Goal: Task Accomplishment & Management: Complete application form

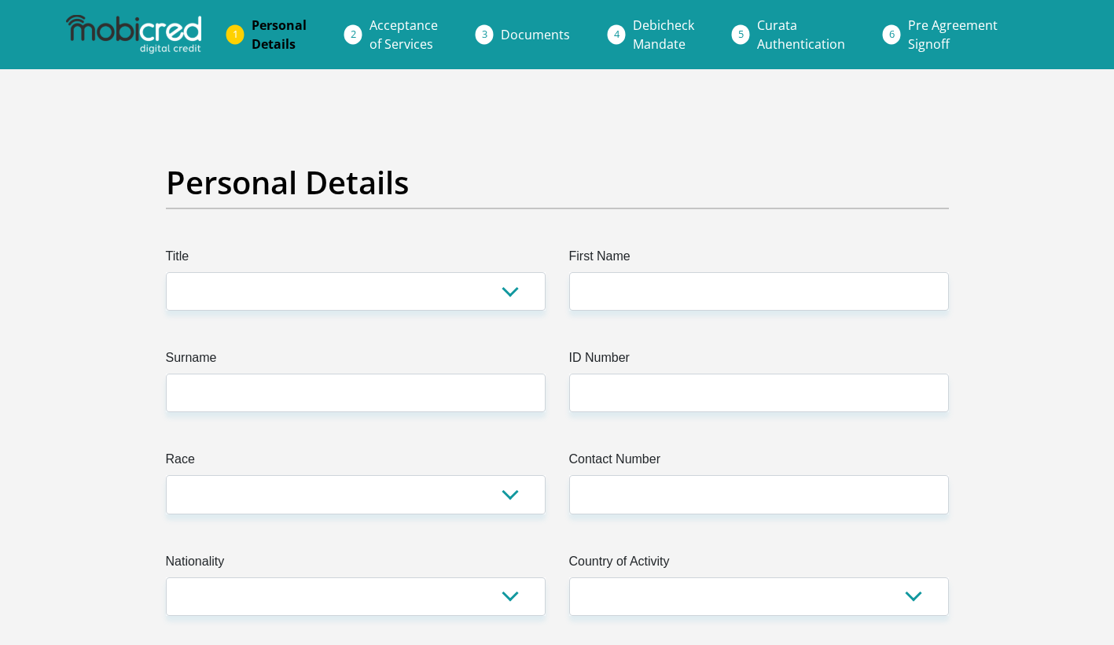
select select "Mr"
click at [166, 272] on select "Mr Ms Mrs Dr [PERSON_NAME]" at bounding box center [356, 291] width 380 height 39
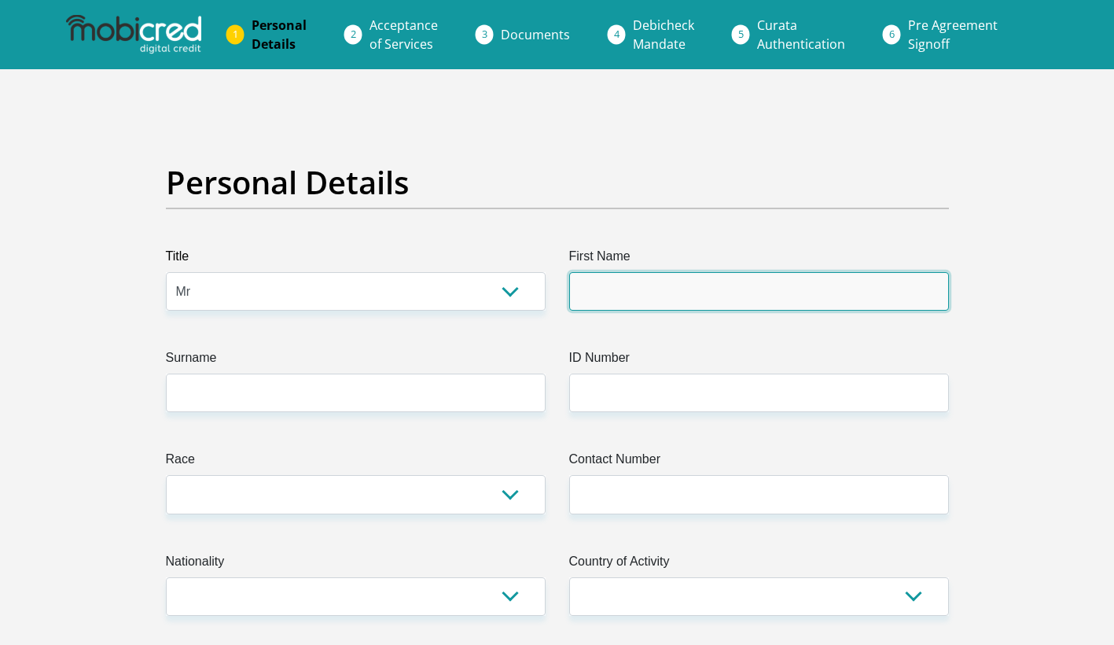
click at [611, 297] on input "First Name" at bounding box center [759, 291] width 380 height 39
type input "bronwynne"
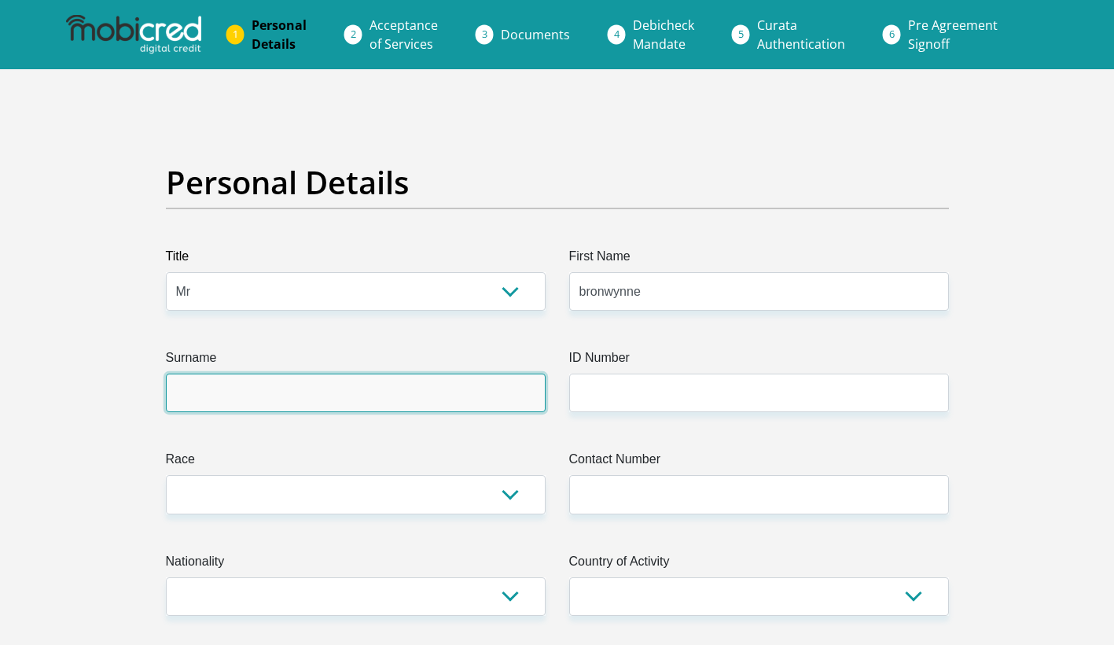
type input "october"
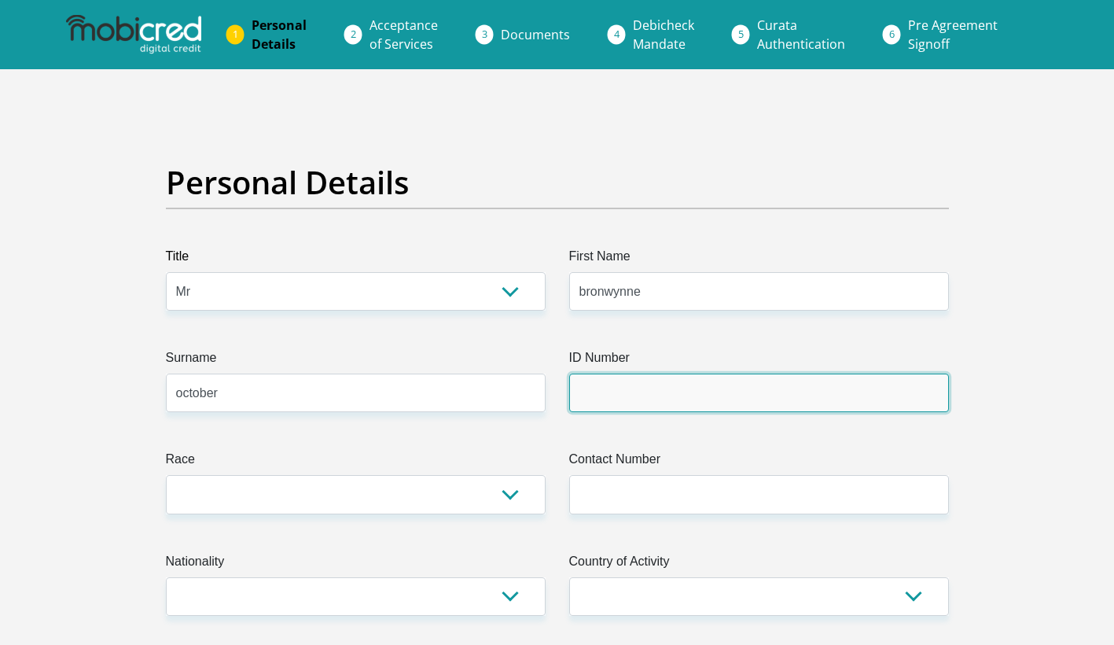
type input "[PERSON_NAME]"
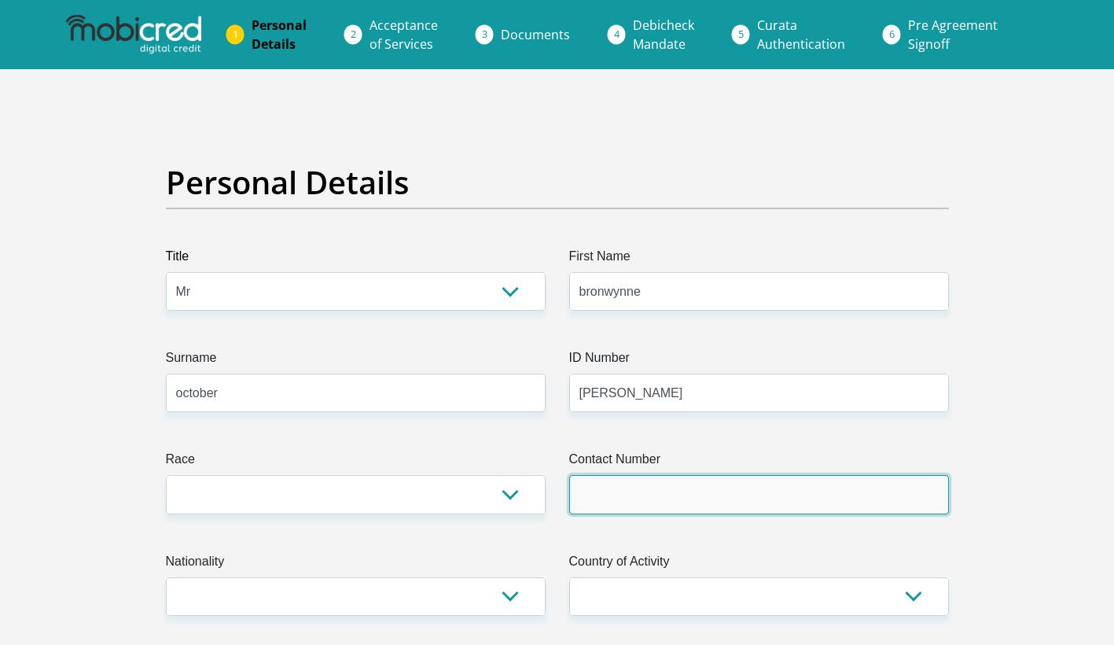
type input "0714538517"
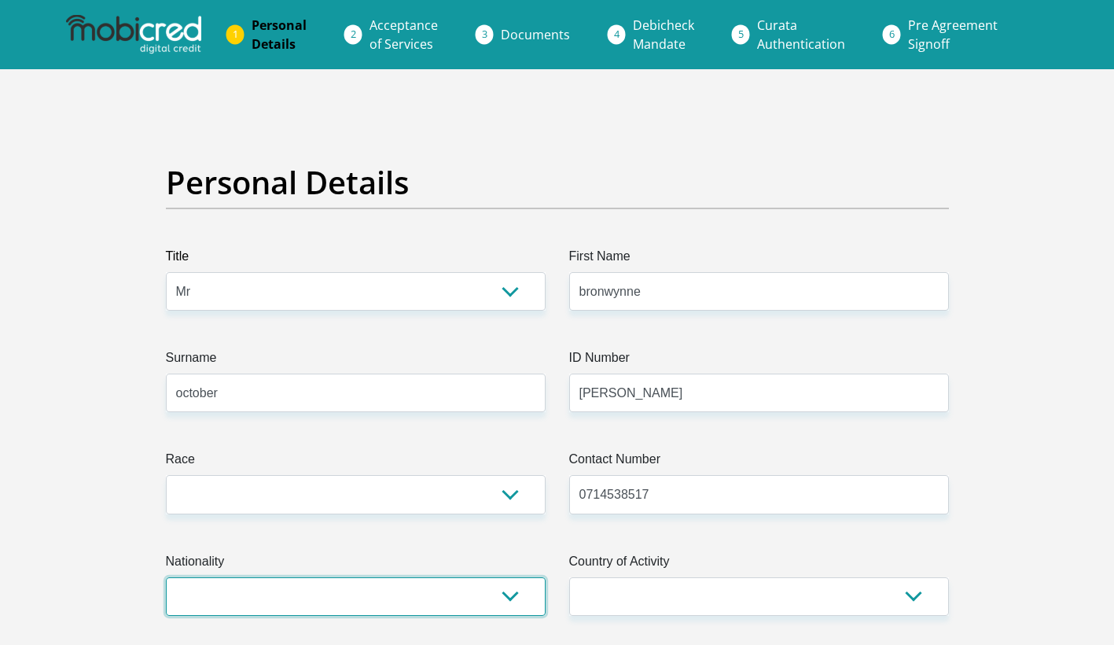
select select "ZAF"
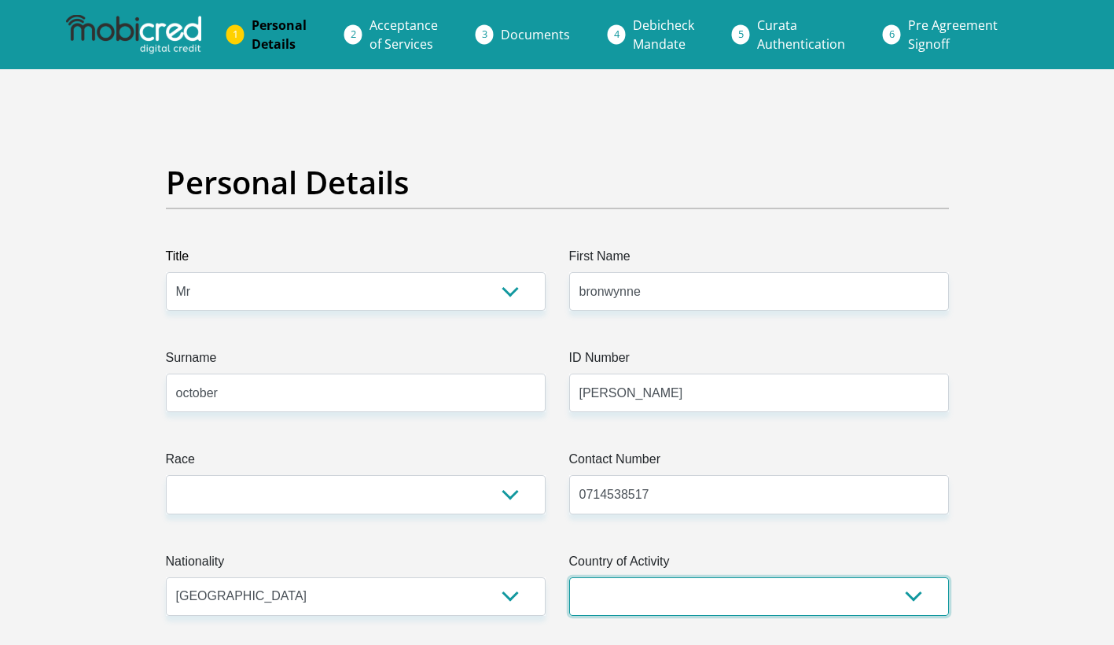
select select "ZAF"
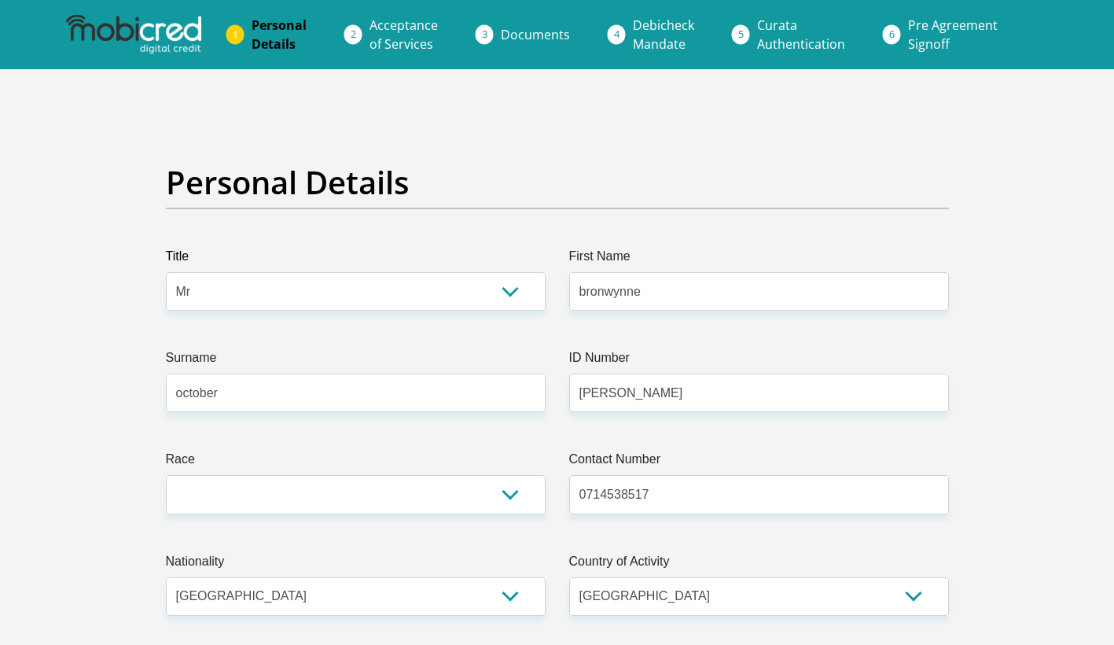
type input "4"
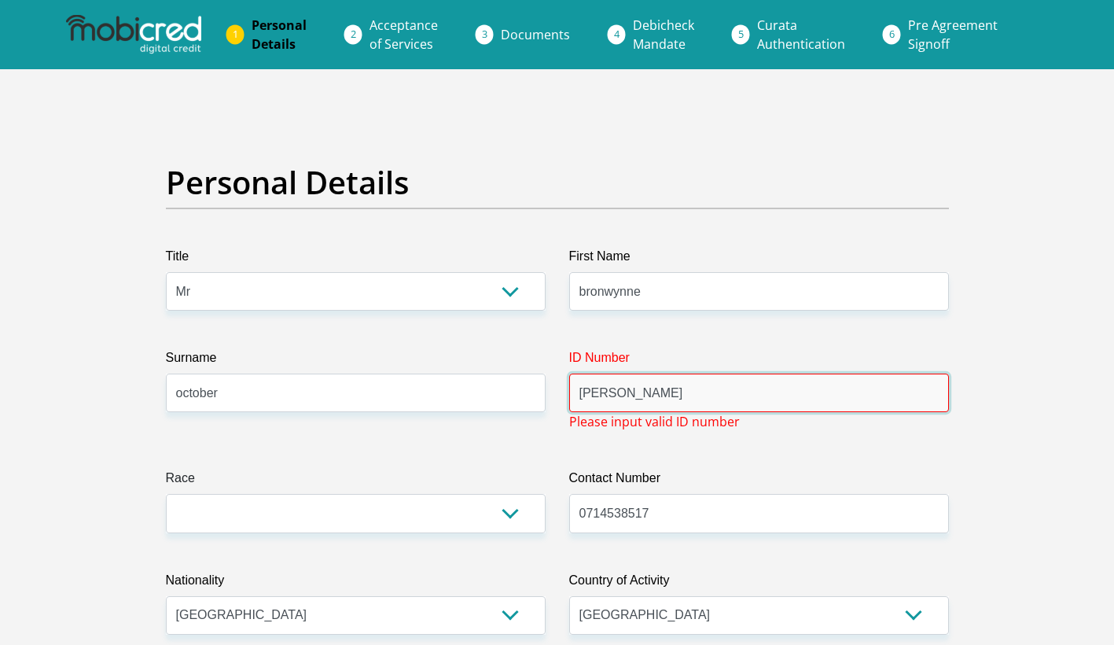
click at [645, 388] on input "[PERSON_NAME]" at bounding box center [759, 392] width 380 height 39
drag, startPoint x: 637, startPoint y: 393, endPoint x: 556, endPoint y: 389, distance: 81.1
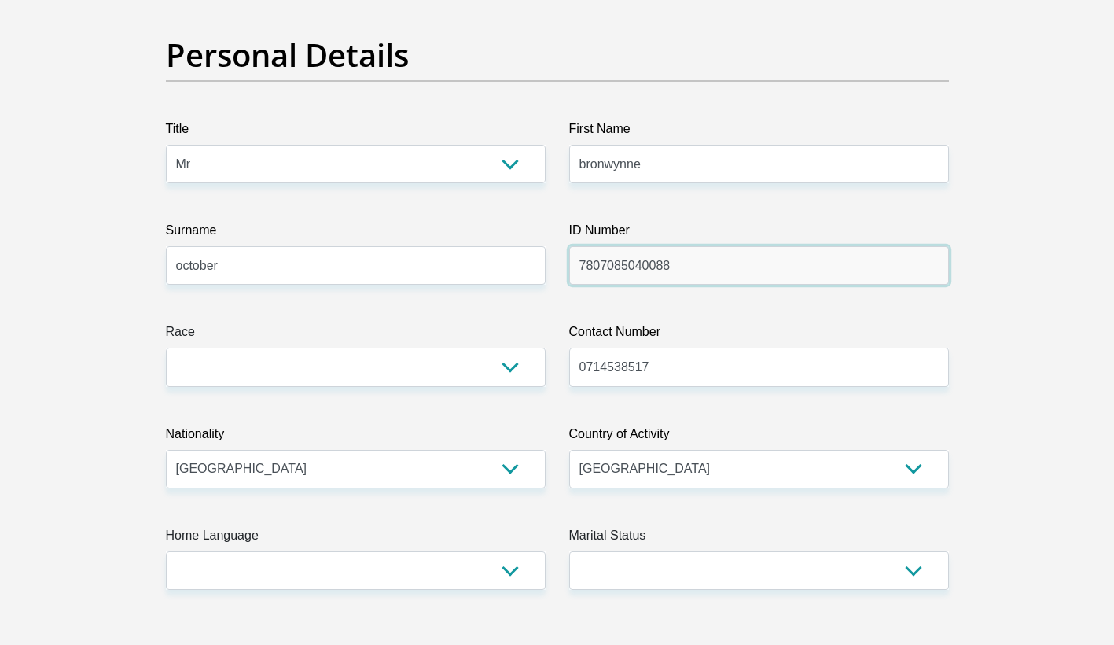
scroll to position [157, 0]
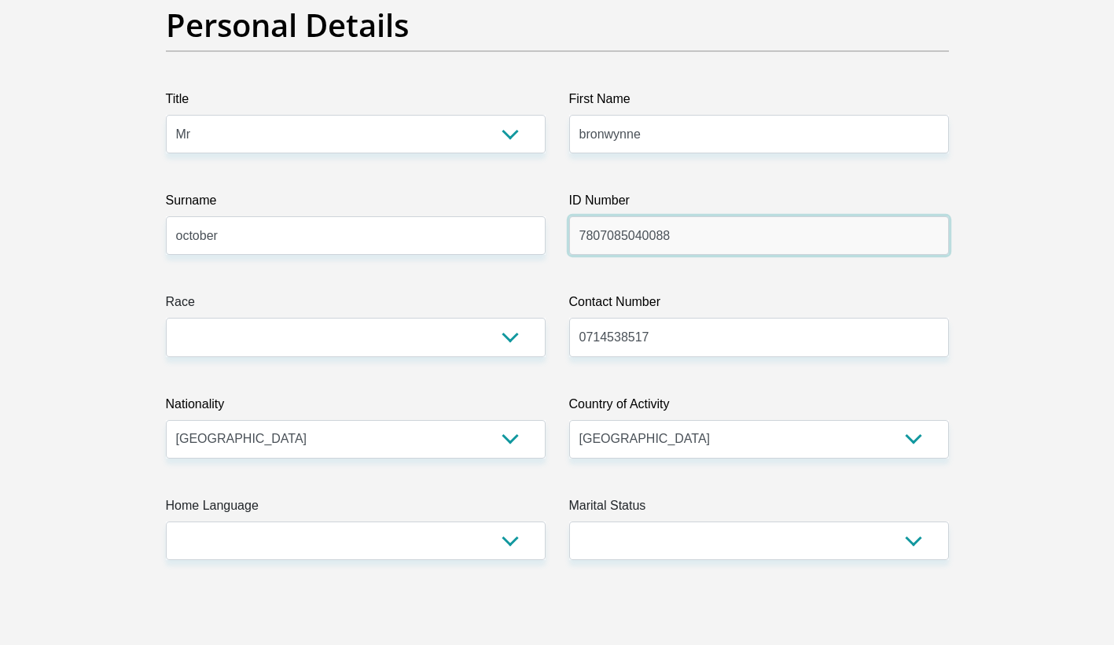
type input "7807085040088"
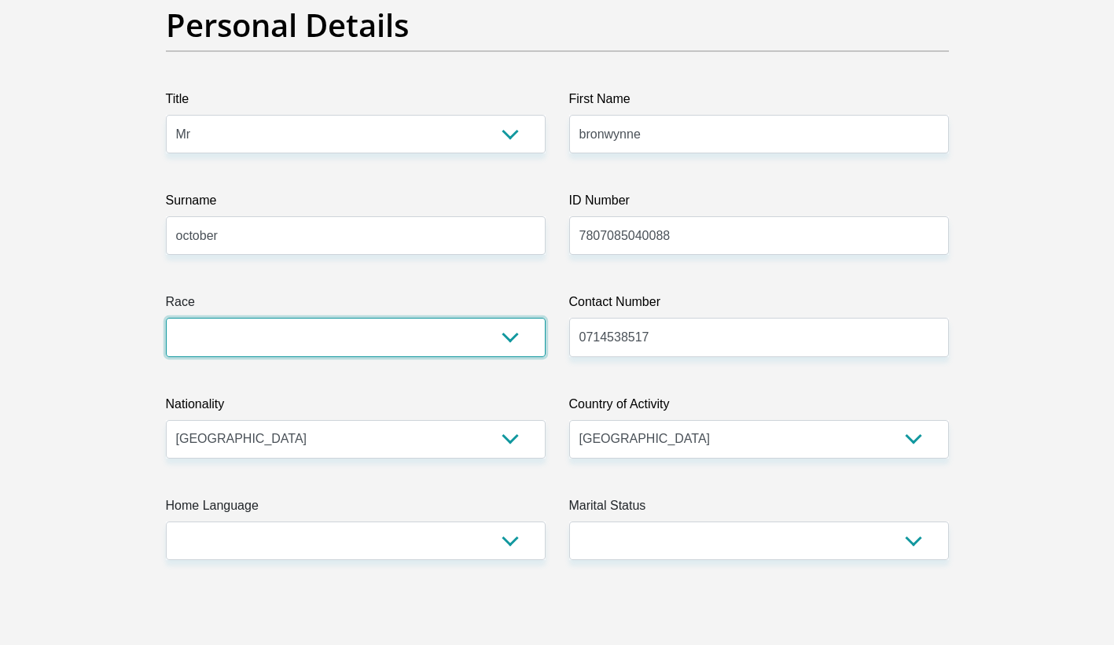
click at [518, 343] on select "Black Coloured Indian White Other" at bounding box center [356, 337] width 380 height 39
select select "2"
click at [166, 318] on select "Black Coloured Indian White Other" at bounding box center [356, 337] width 380 height 39
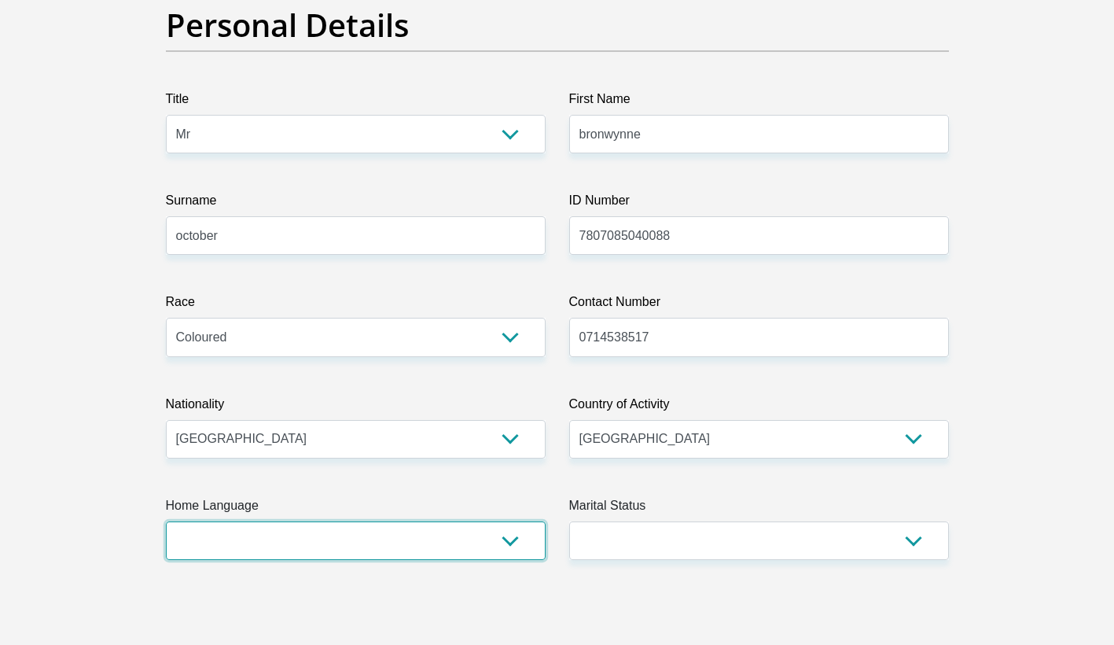
click at [511, 541] on select "Afrikaans English Sepedi South Ndebele Southern Sotho Swati Tsonga Tswana Venda…" at bounding box center [356, 540] width 380 height 39
select select "afr"
click at [166, 521] on select "Afrikaans English Sepedi South Ndebele Southern Sotho Swati Tsonga Tswana Venda…" at bounding box center [356, 540] width 380 height 39
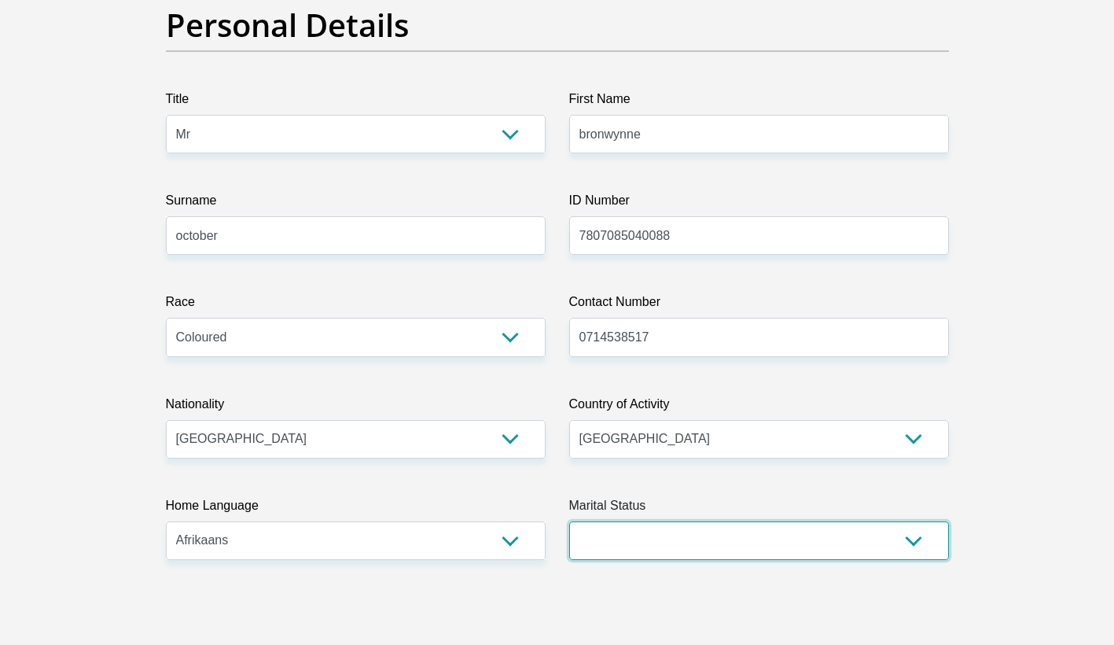
click at [744, 539] on select "Married ANC Single Divorced Widowed Married COP or Customary Law" at bounding box center [759, 540] width 380 height 39
select select "3"
click at [569, 521] on select "Married ANC Single Divorced Widowed Married COP or Customary Law" at bounding box center [759, 540] width 380 height 39
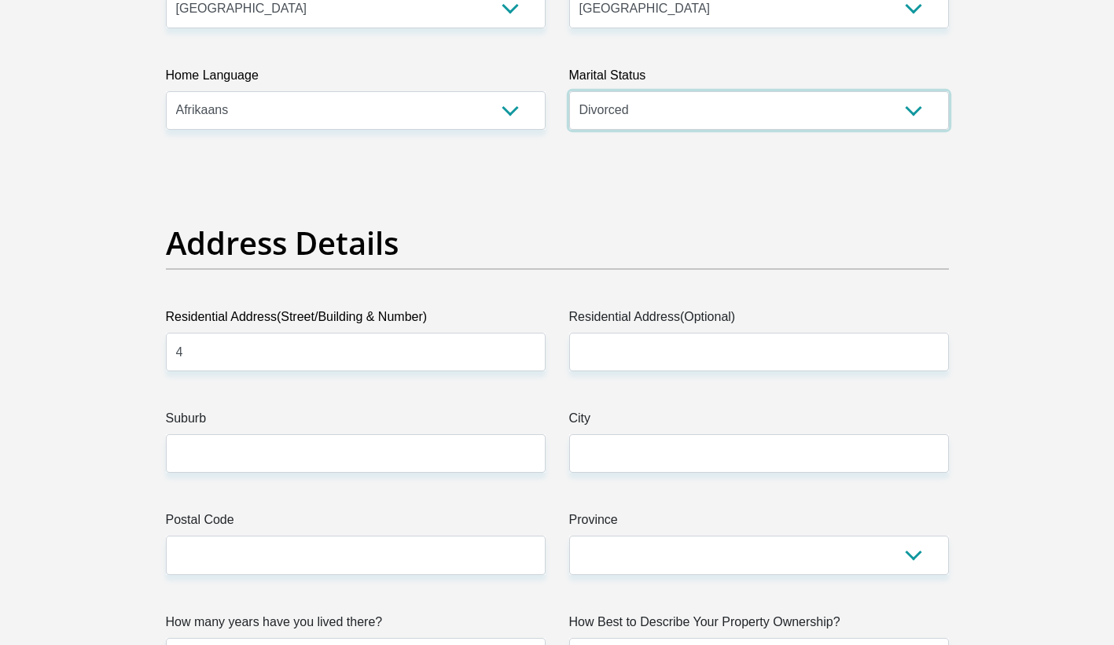
scroll to position [550, 0]
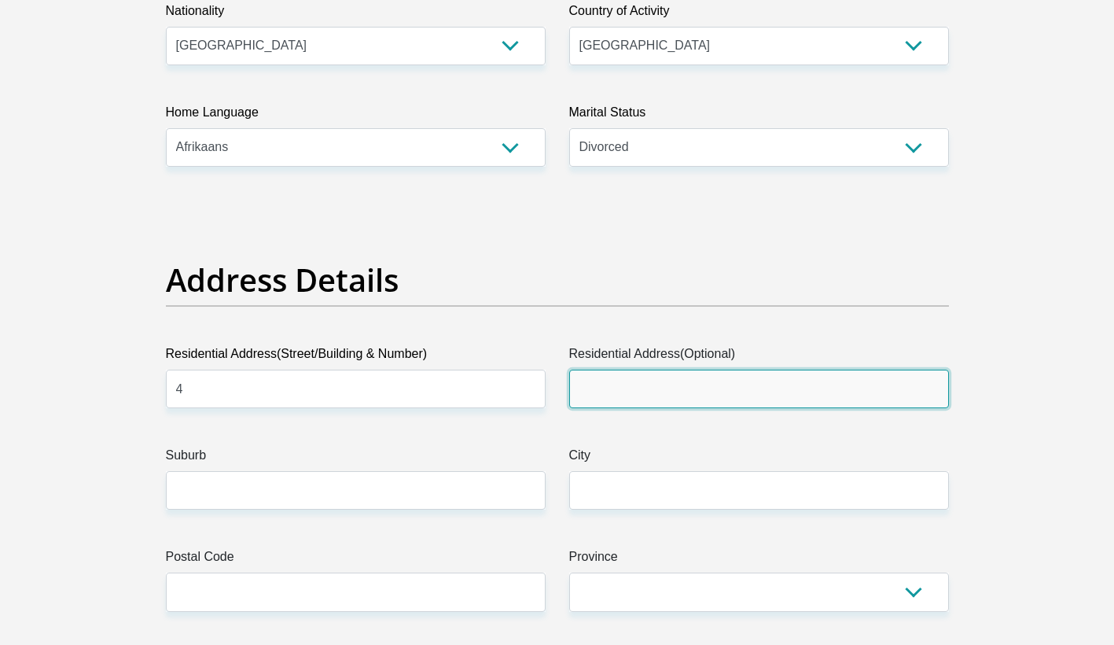
click at [637, 377] on input "Residential Address(Optional)" at bounding box center [759, 388] width 380 height 39
type input "a"
type input "[PERSON_NAME]"
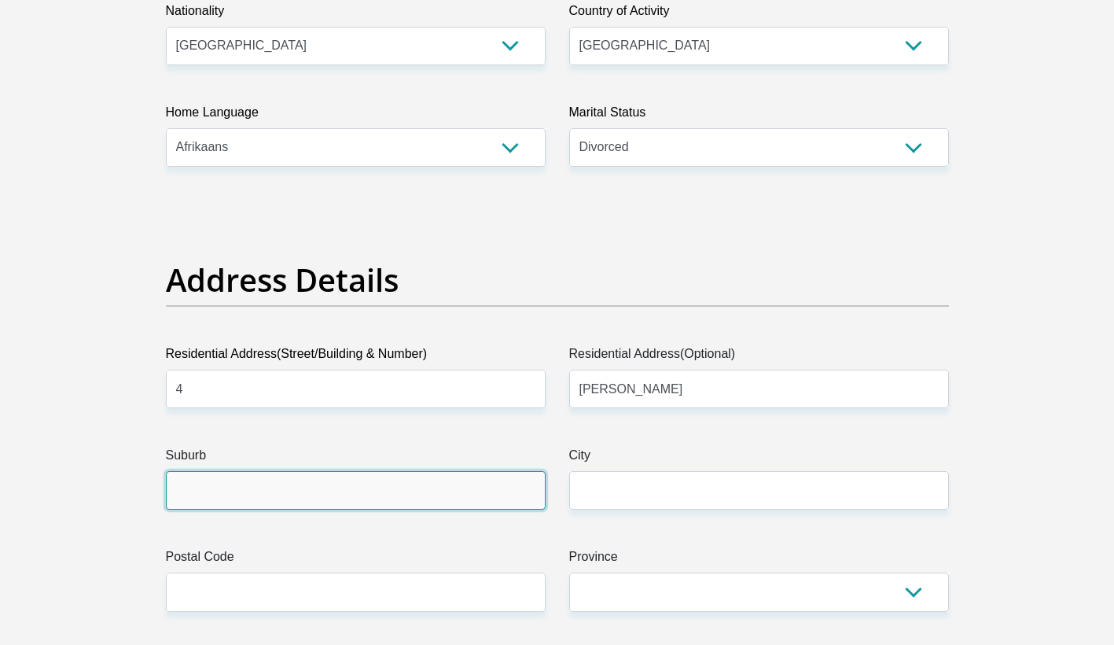
click at [293, 481] on input "Suburb" at bounding box center [356, 490] width 380 height 39
type input "denneburg"
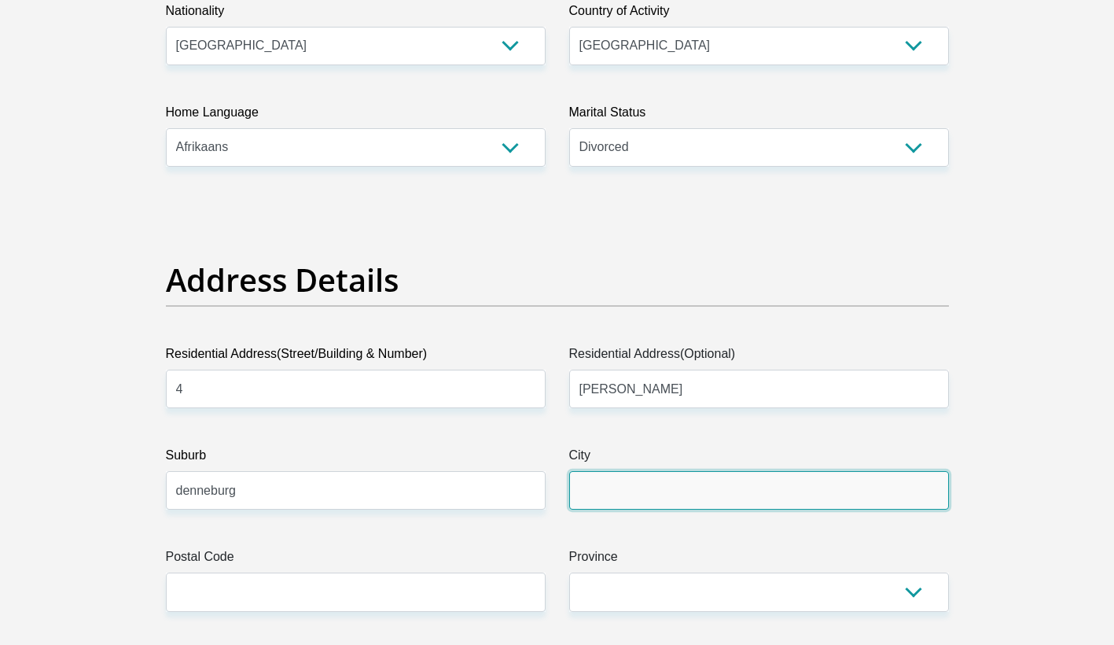
click at [686, 493] on input "City" at bounding box center [759, 490] width 380 height 39
type input "paarl"
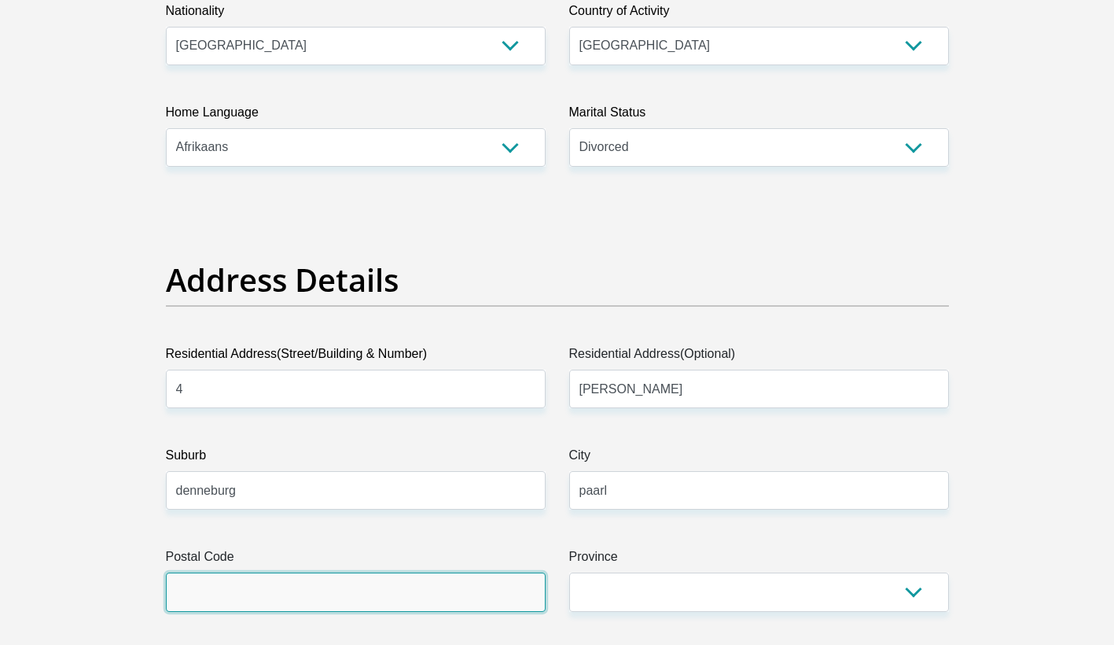
type input "7646"
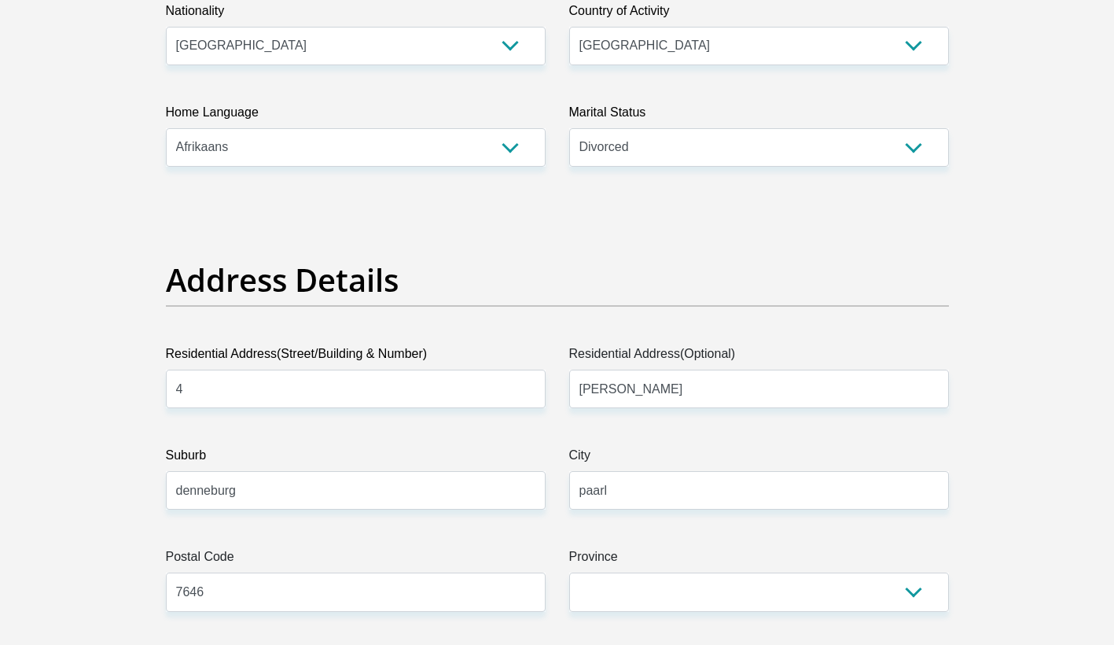
type input "[EMAIL_ADDRESS][DOMAIN_NAME]"
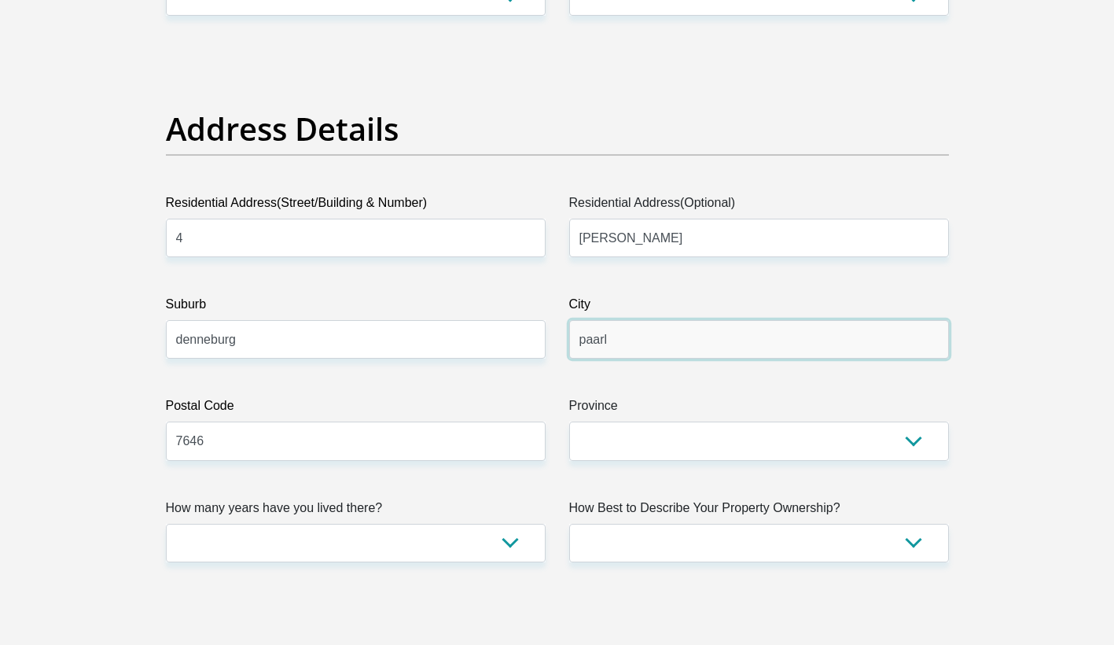
scroll to position [707, 0]
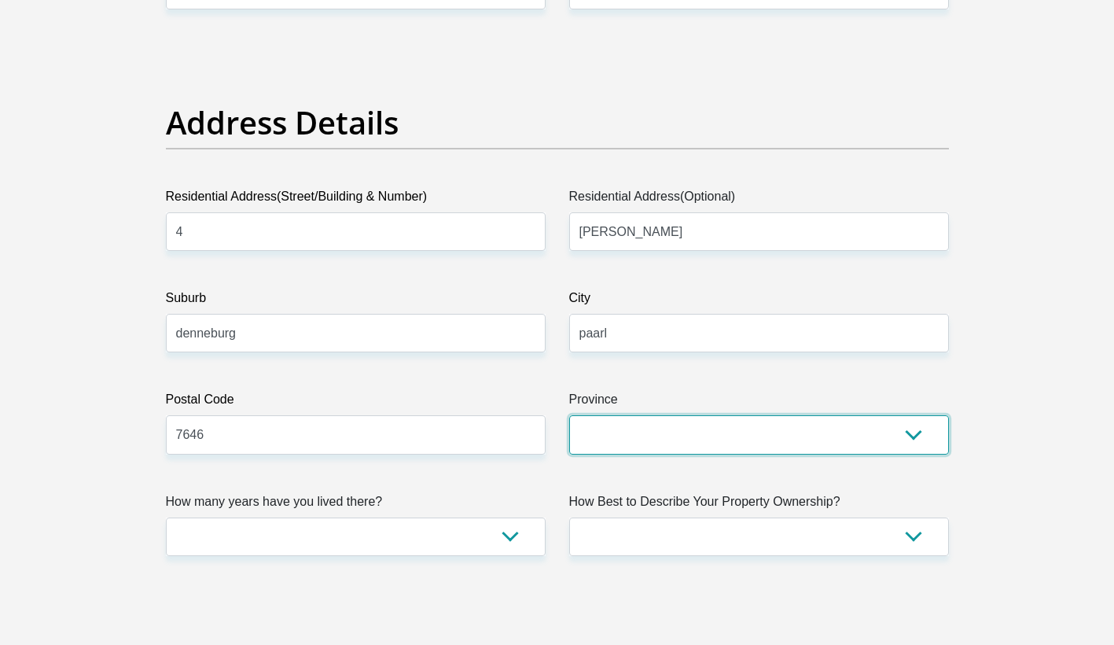
click at [612, 444] on select "Eastern Cape Free State [GEOGRAPHIC_DATA] [GEOGRAPHIC_DATA][DATE] [GEOGRAPHIC_D…" at bounding box center [759, 434] width 380 height 39
select select "Western Cape"
click at [569, 415] on select "Eastern Cape Free State [GEOGRAPHIC_DATA] [GEOGRAPHIC_DATA][DATE] [GEOGRAPHIC_D…" at bounding box center [759, 434] width 380 height 39
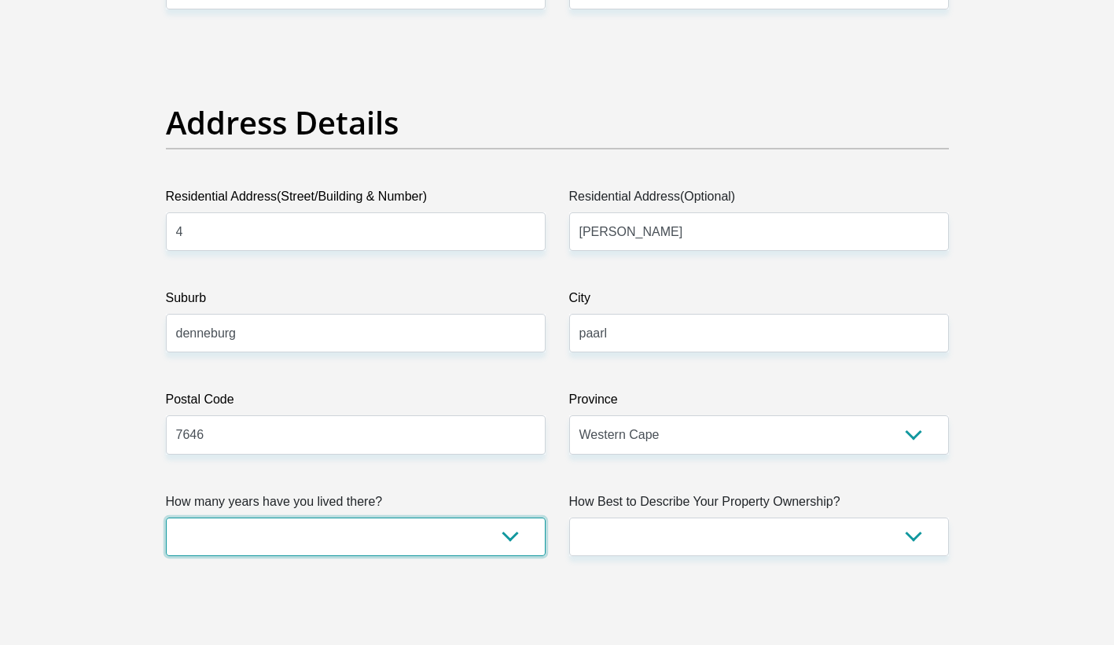
click at [395, 551] on select "less than 1 year 1-3 years 3-5 years 5+ years" at bounding box center [356, 536] width 380 height 39
select select "5"
click at [166, 517] on select "less than 1 year 1-3 years 3-5 years 5+ years" at bounding box center [356, 536] width 380 height 39
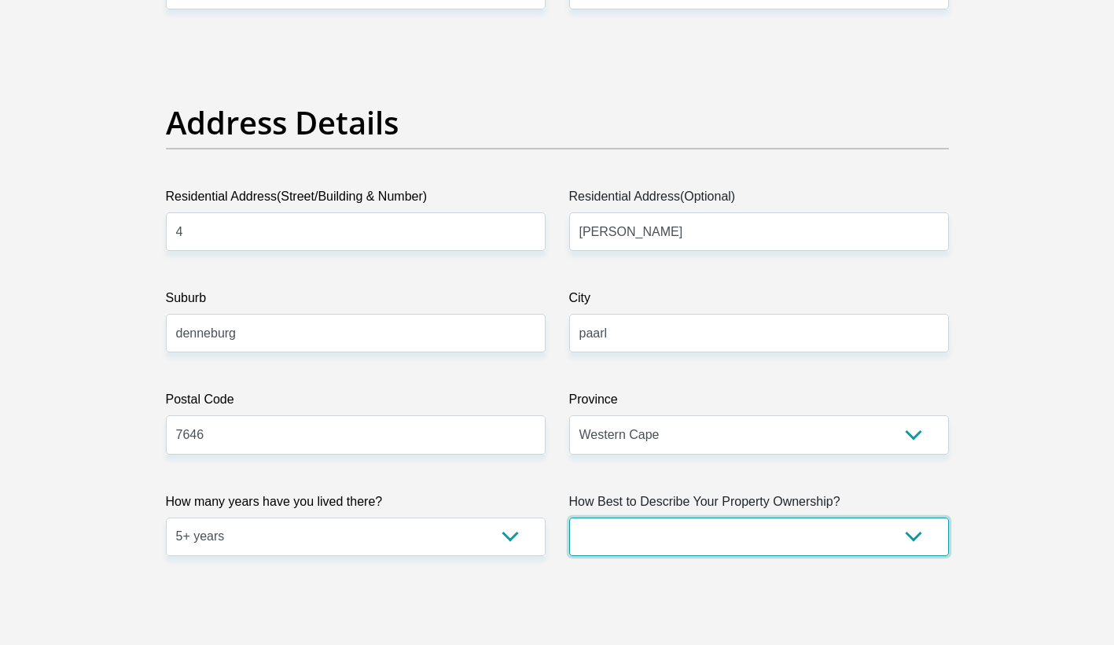
click at [679, 540] on select "Owned Rented Family Owned Company Dwelling" at bounding box center [759, 536] width 380 height 39
select select "parents"
click at [569, 517] on select "Owned Rented Family Owned Company Dwelling" at bounding box center [759, 536] width 380 height 39
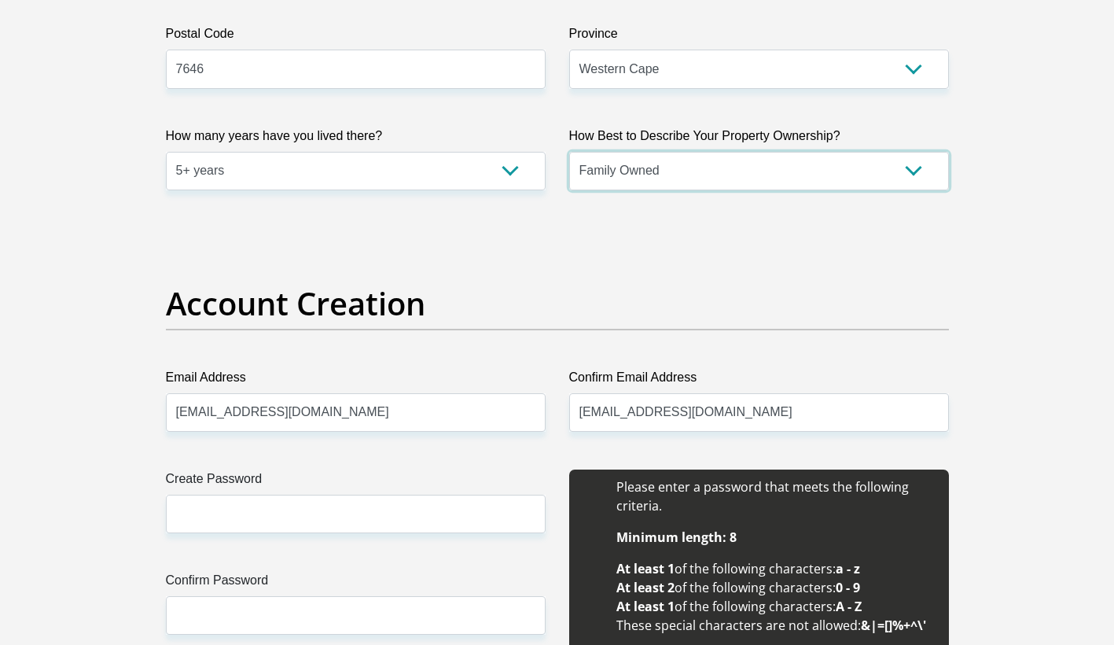
scroll to position [1101, 0]
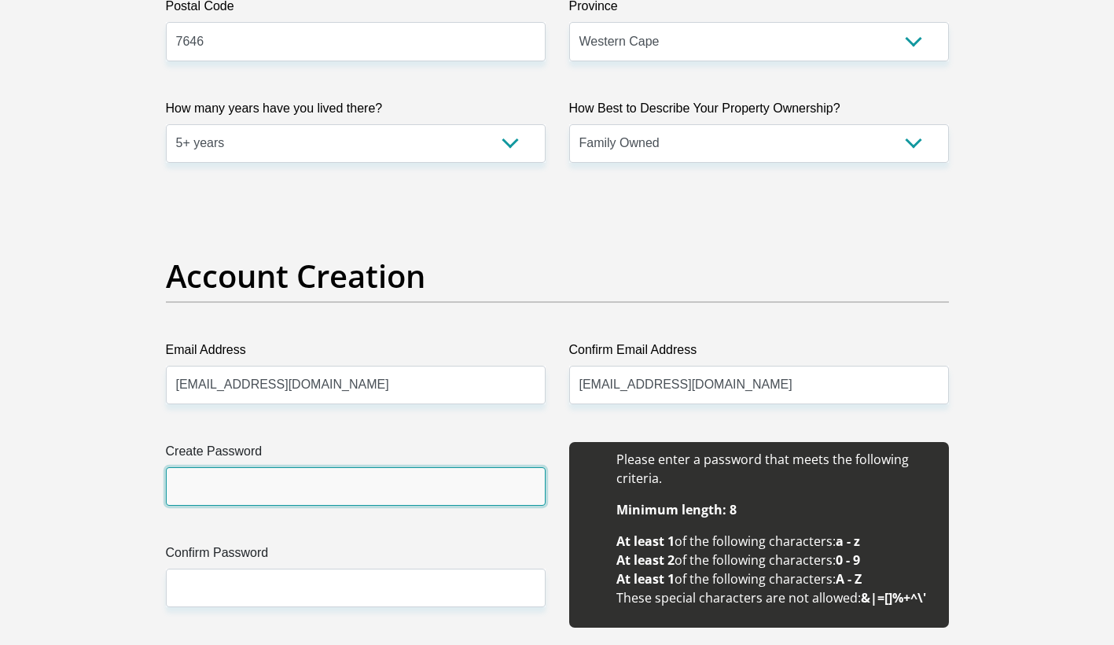
click at [274, 483] on input "Create Password" at bounding box center [356, 486] width 380 height 39
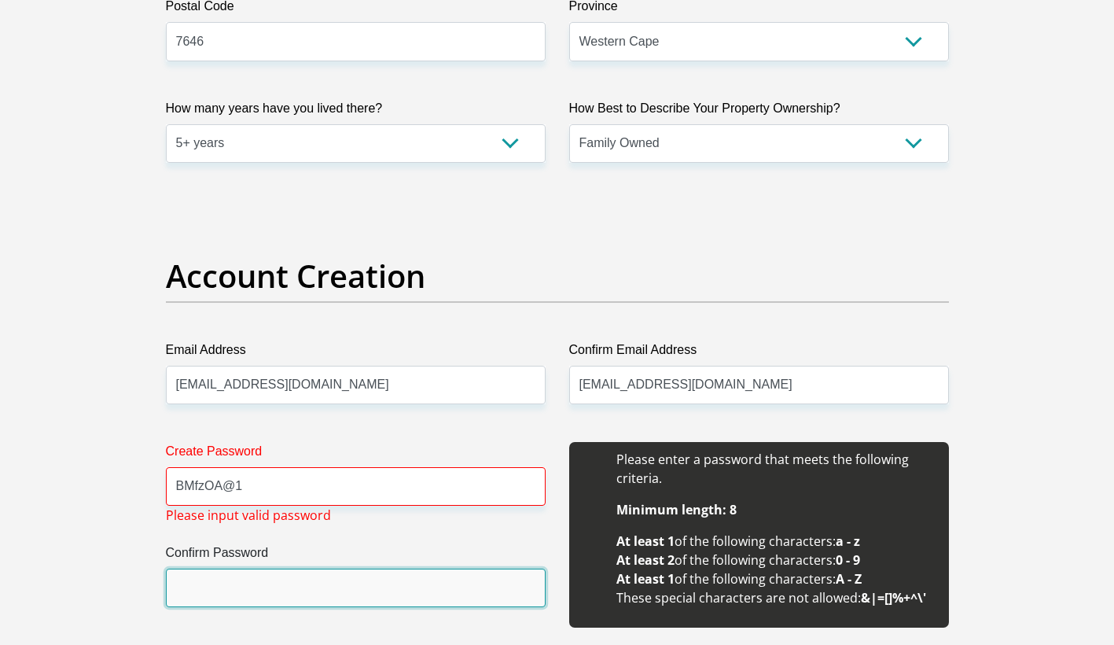
click at [222, 577] on input "Confirm Password" at bounding box center [356, 587] width 380 height 39
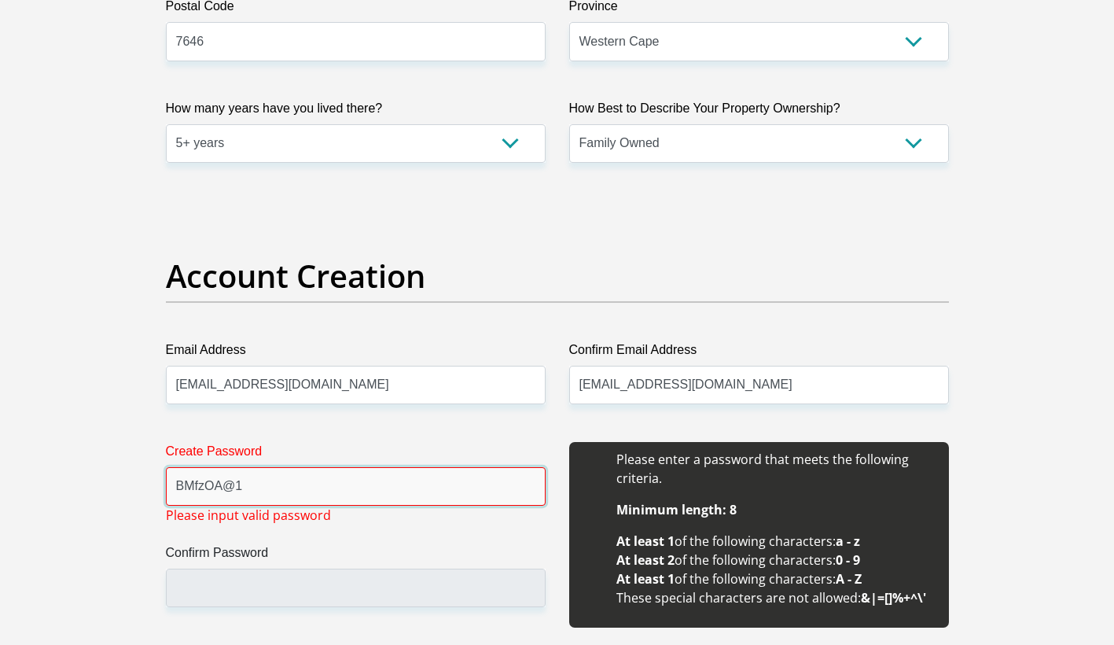
click at [233, 491] on input "BMfzOA@1" at bounding box center [356, 486] width 380 height 39
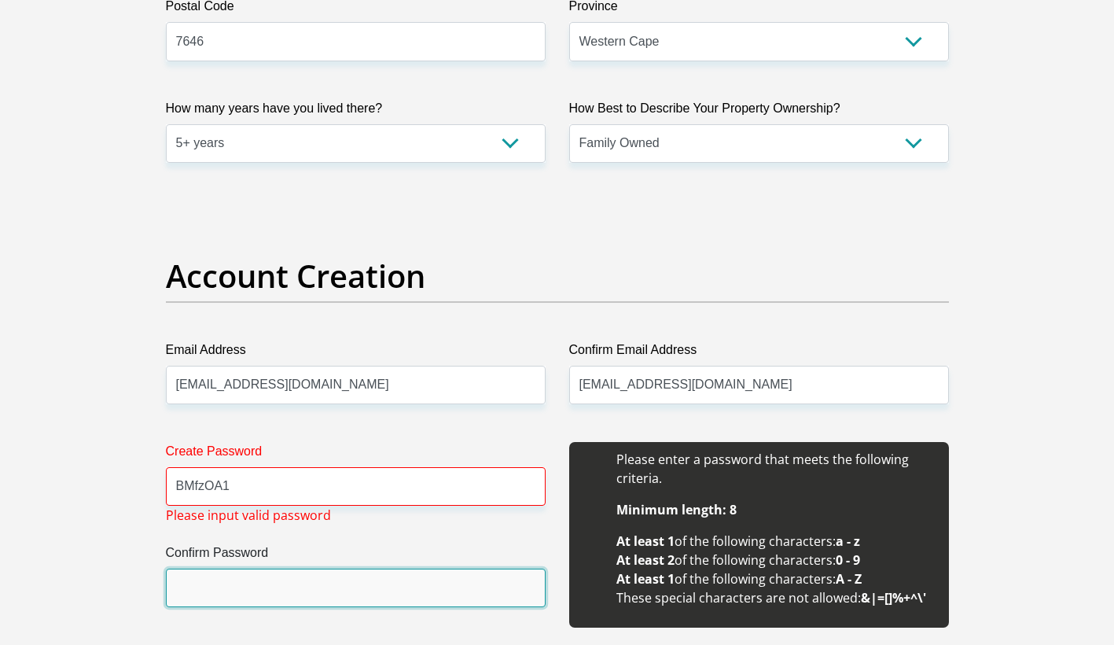
click at [215, 581] on input "Confirm Password" at bounding box center [356, 587] width 380 height 39
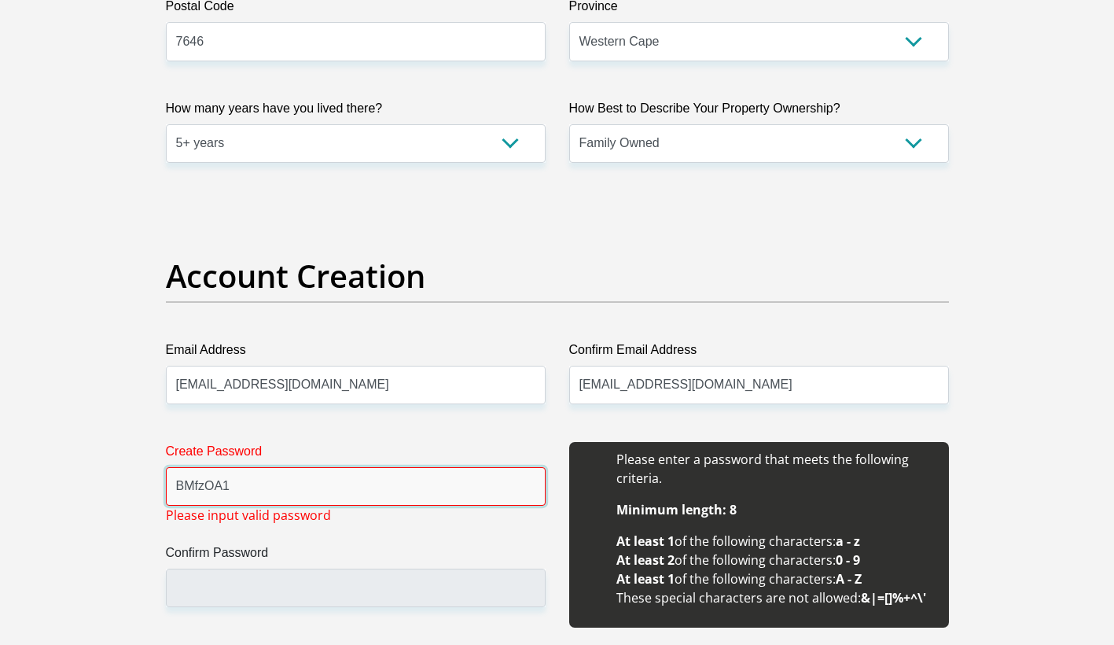
click at [232, 485] on input "BMfzOA1" at bounding box center [356, 486] width 380 height 39
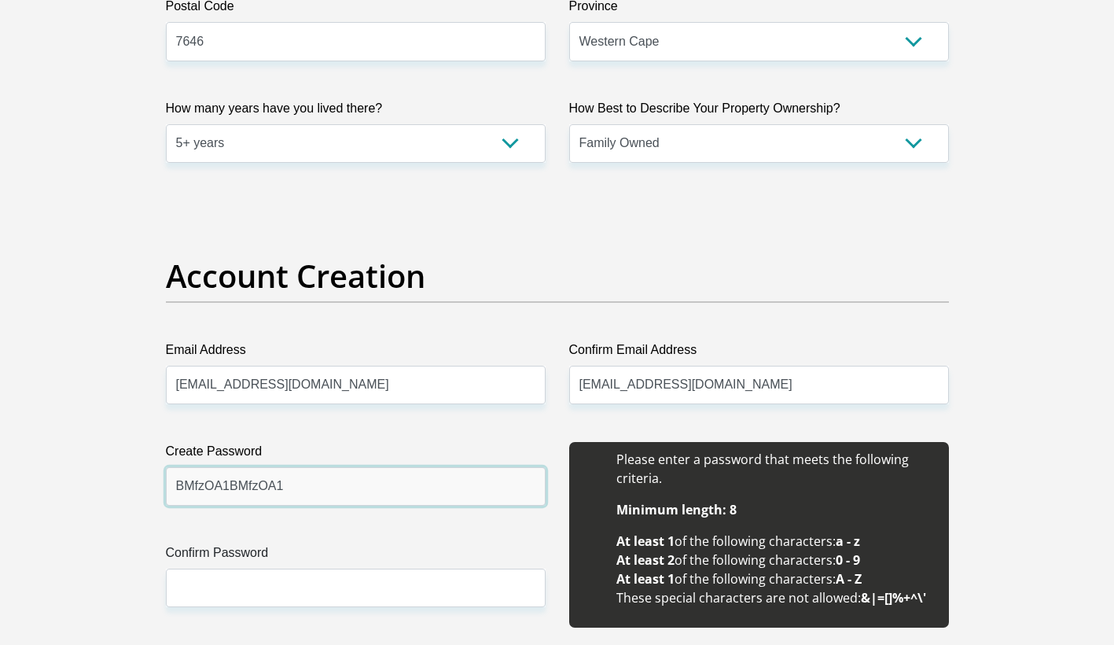
type input "BMfzOA1BMfzOA1"
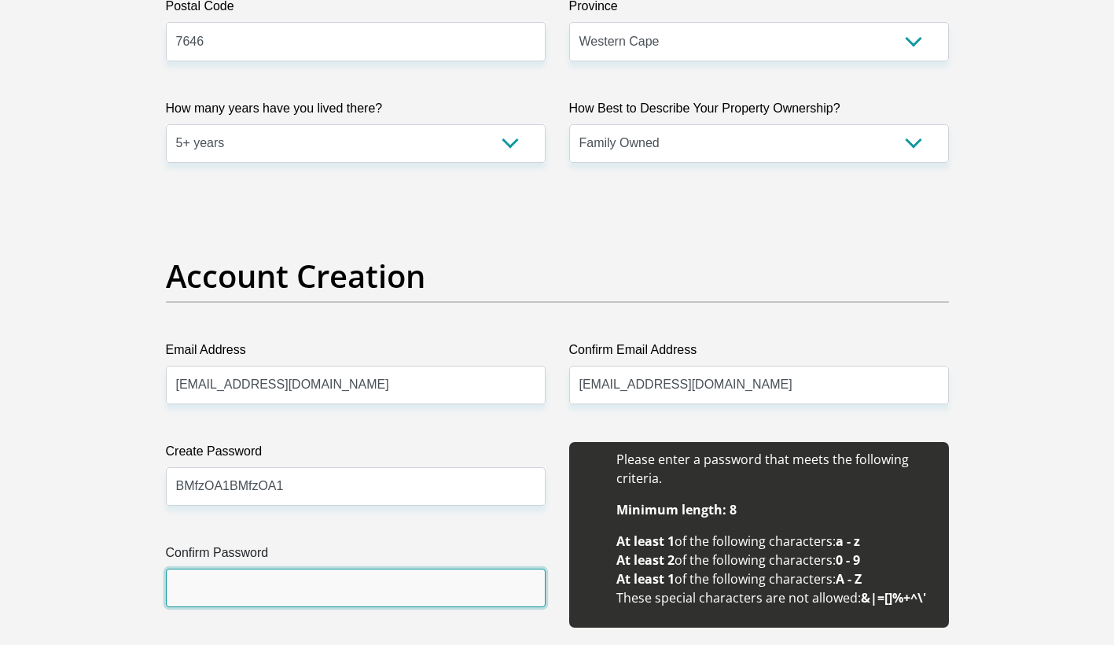
click at [214, 589] on input "Confirm Password" at bounding box center [356, 587] width 380 height 39
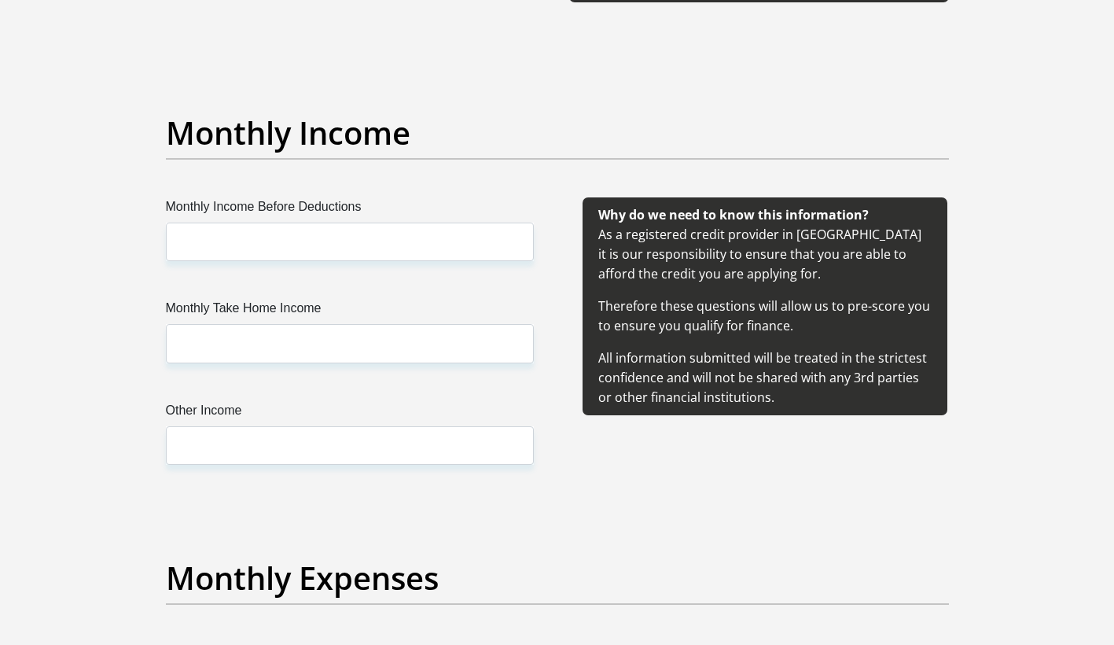
scroll to position [1729, 0]
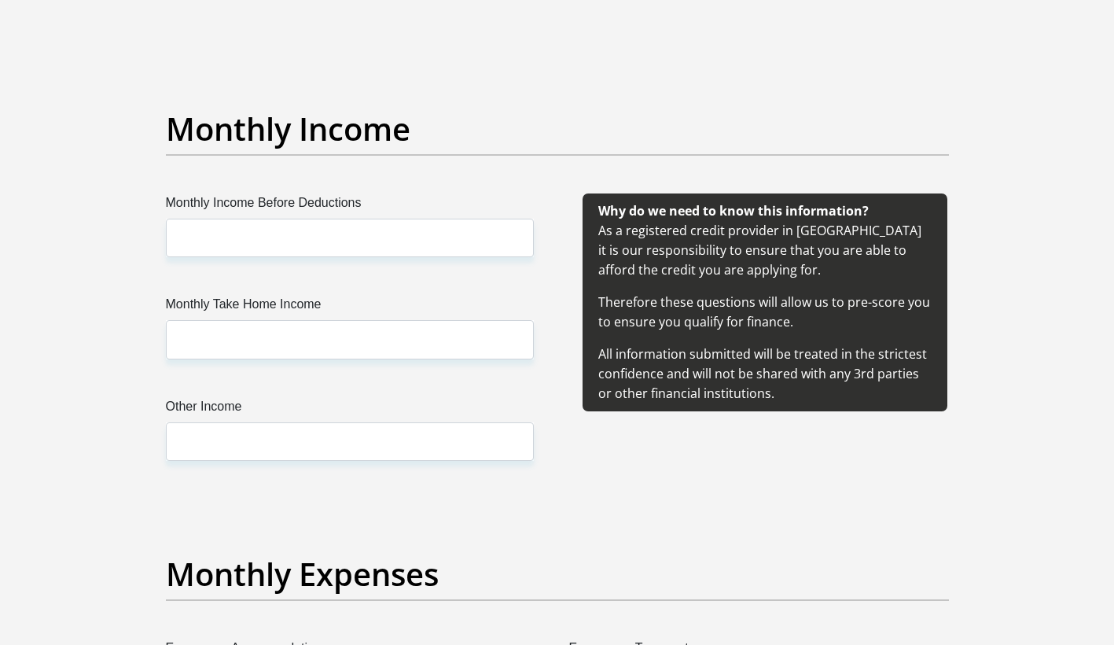
type input "BMfzOA1BMfzOA1"
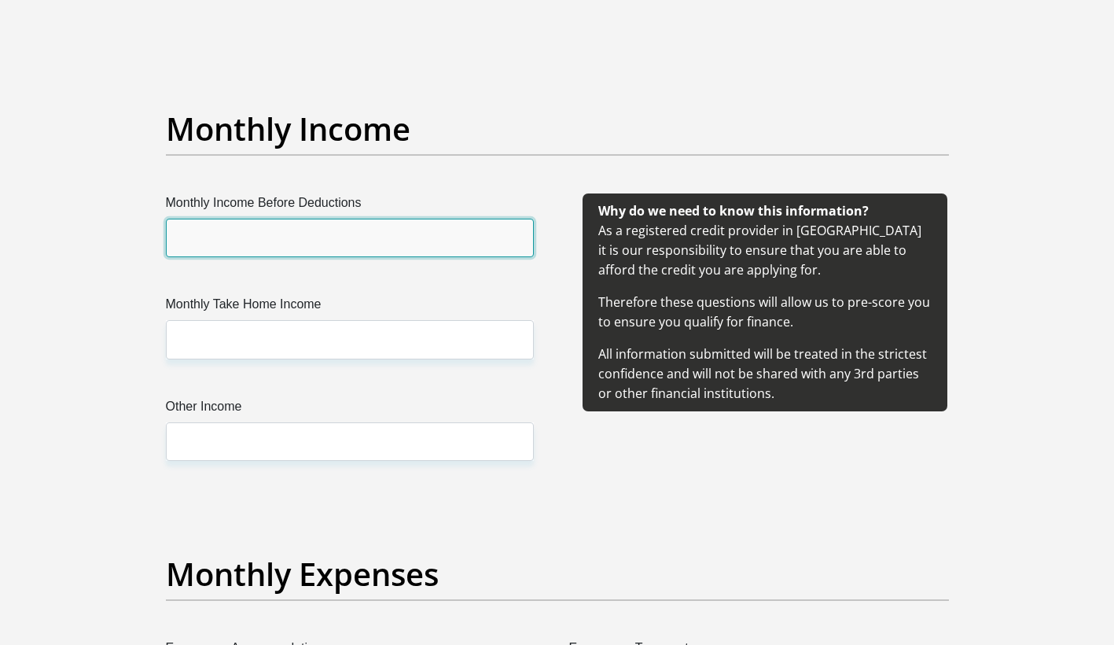
click at [241, 232] on input "Monthly Income Before Deductions" at bounding box center [350, 238] width 368 height 39
type input "15000"
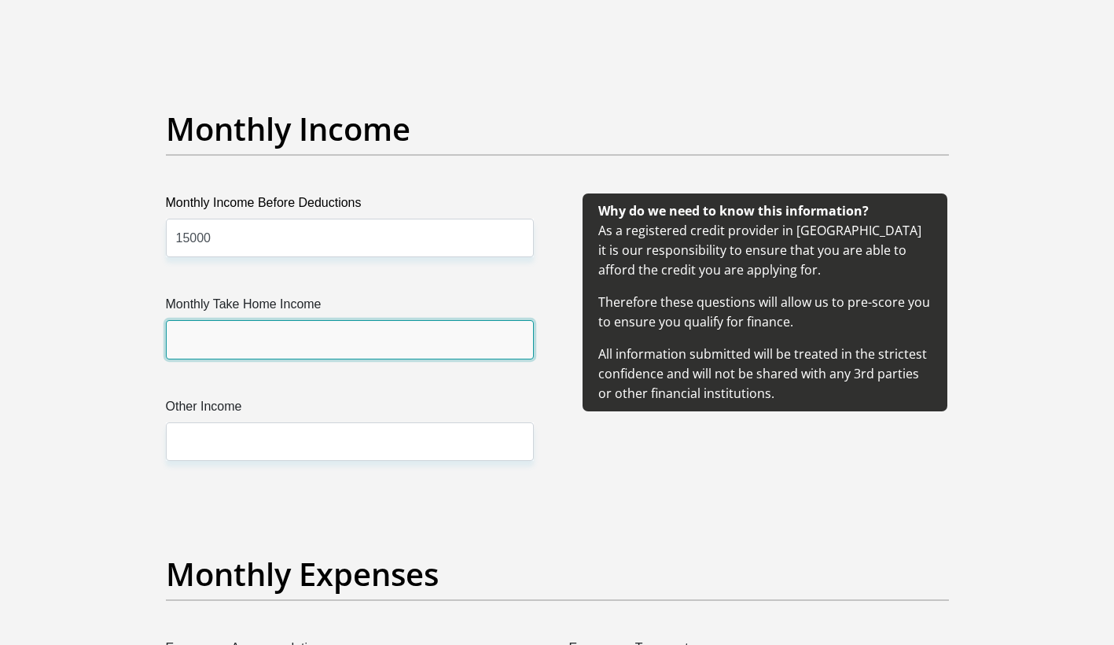
click at [237, 334] on input "Monthly Take Home Income" at bounding box center [350, 339] width 368 height 39
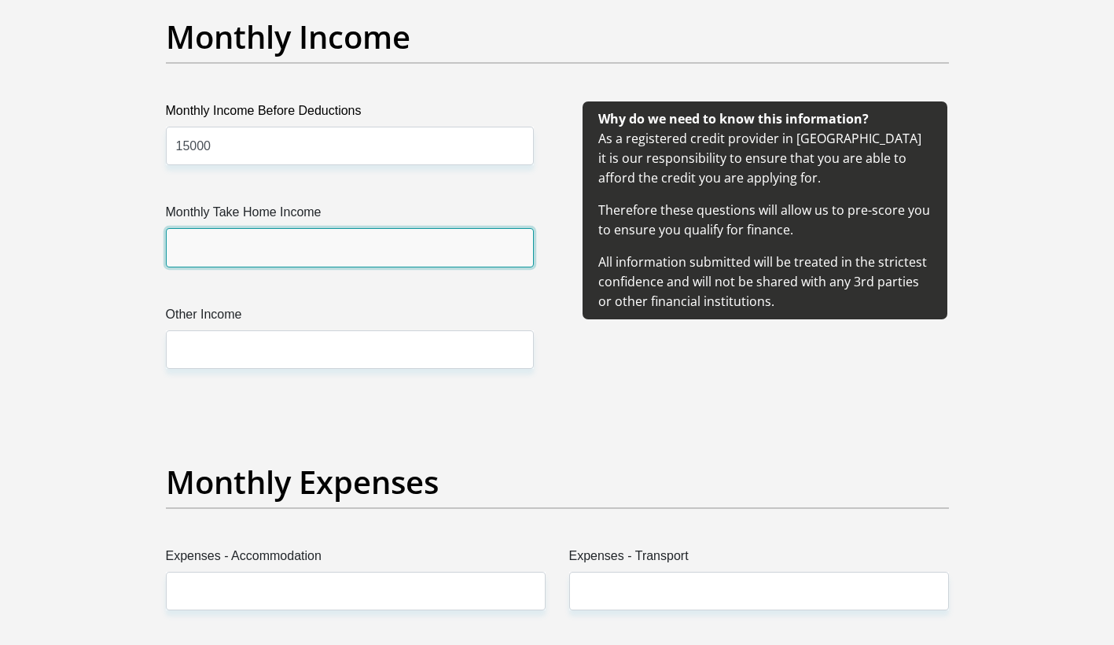
scroll to position [1808, 0]
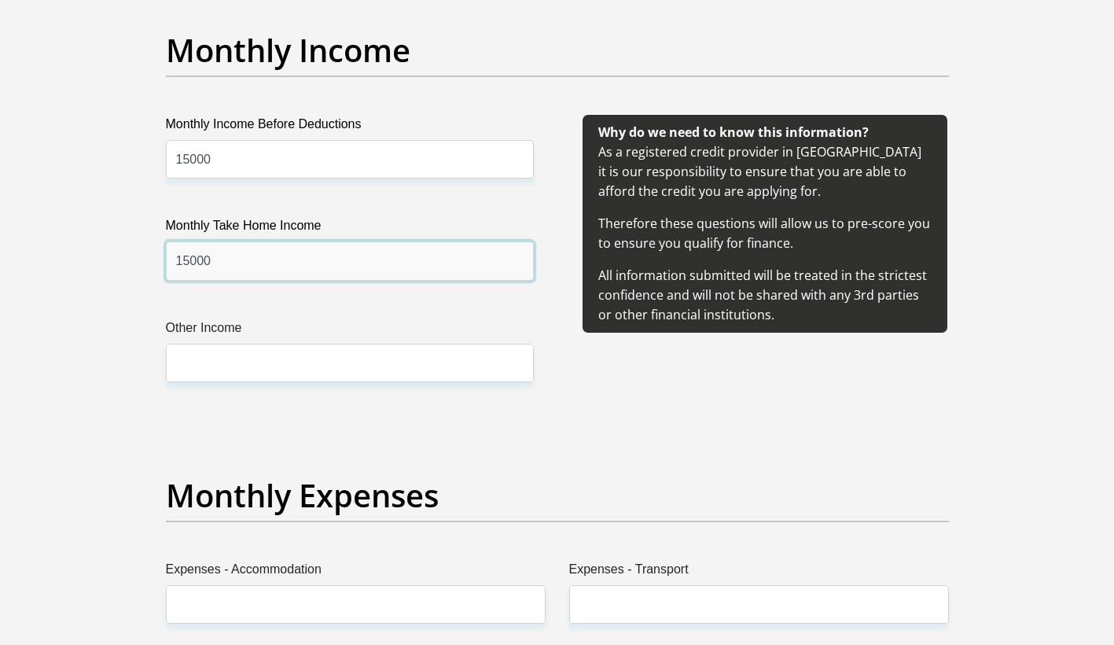
type input "15000"
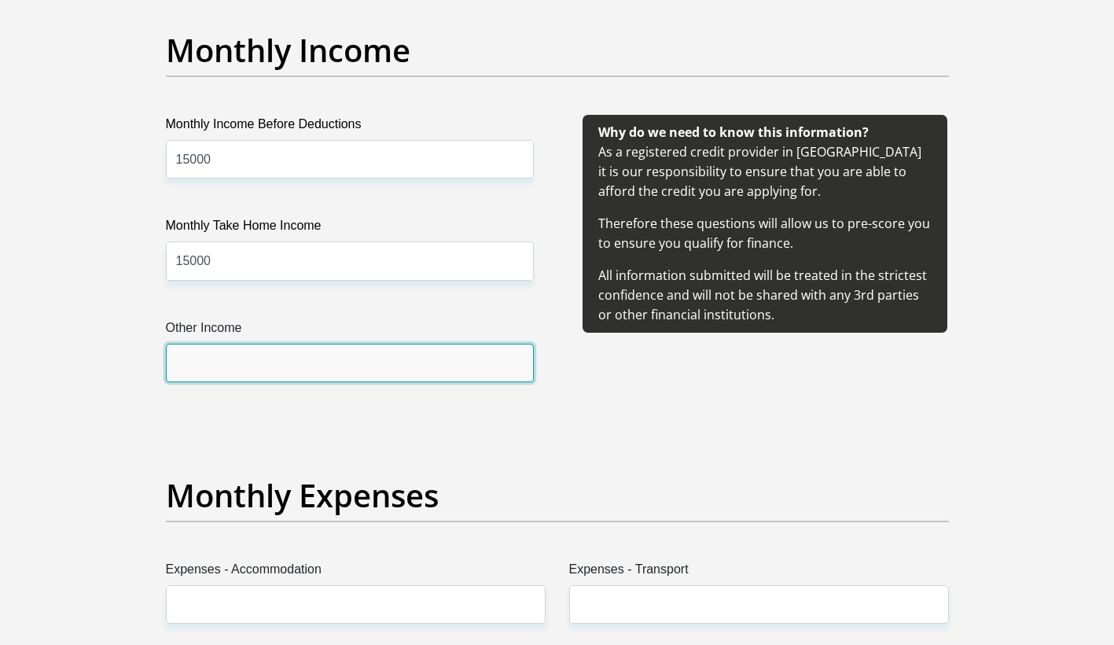
click at [221, 366] on input "Other Income" at bounding box center [350, 363] width 368 height 39
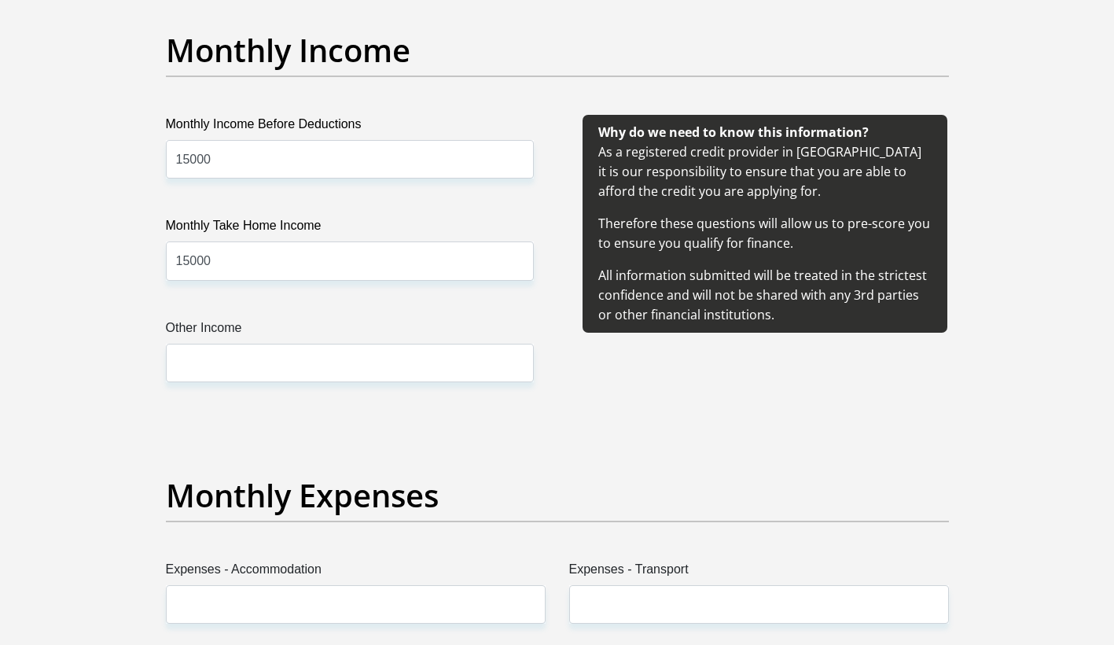
click at [145, 413] on div "Monthly Income Before Deductions 15000 Monthly Take Home Income 15000 Other Inc…" at bounding box center [349, 267] width 415 height 305
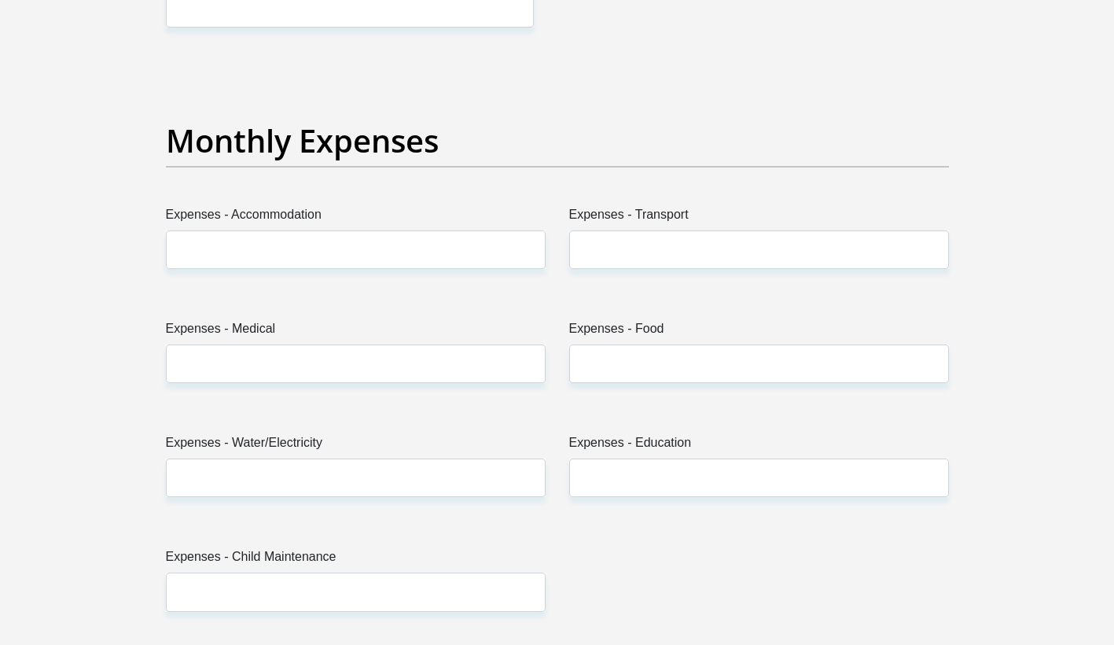
scroll to position [2201, 0]
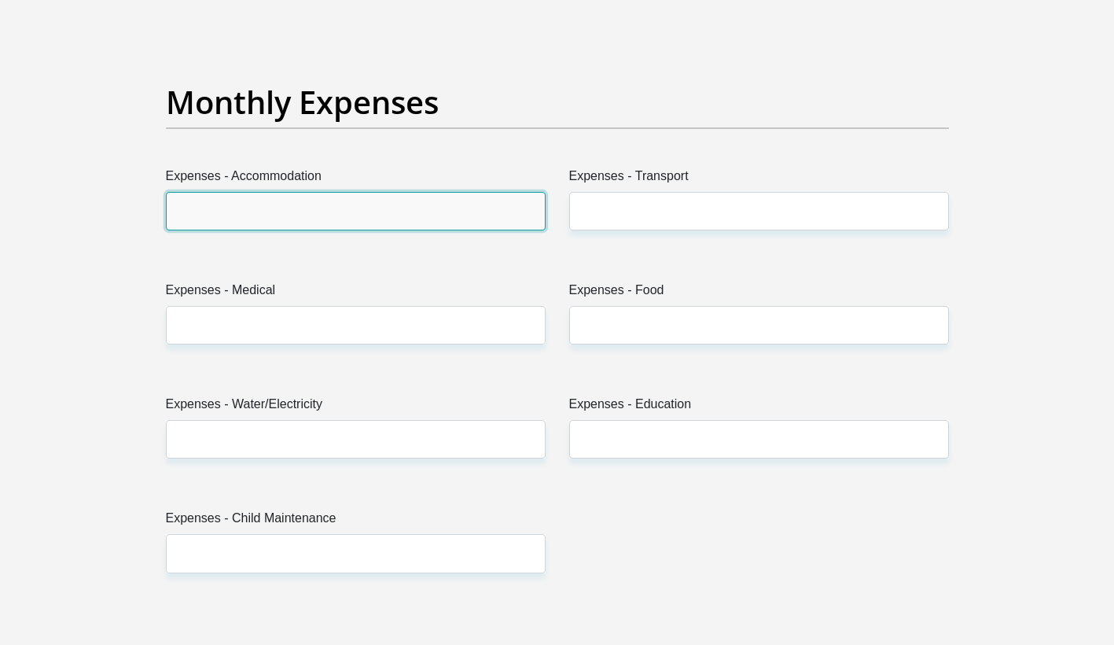
click at [221, 210] on input "Expenses - Accommodation" at bounding box center [356, 211] width 380 height 39
type input "2000"
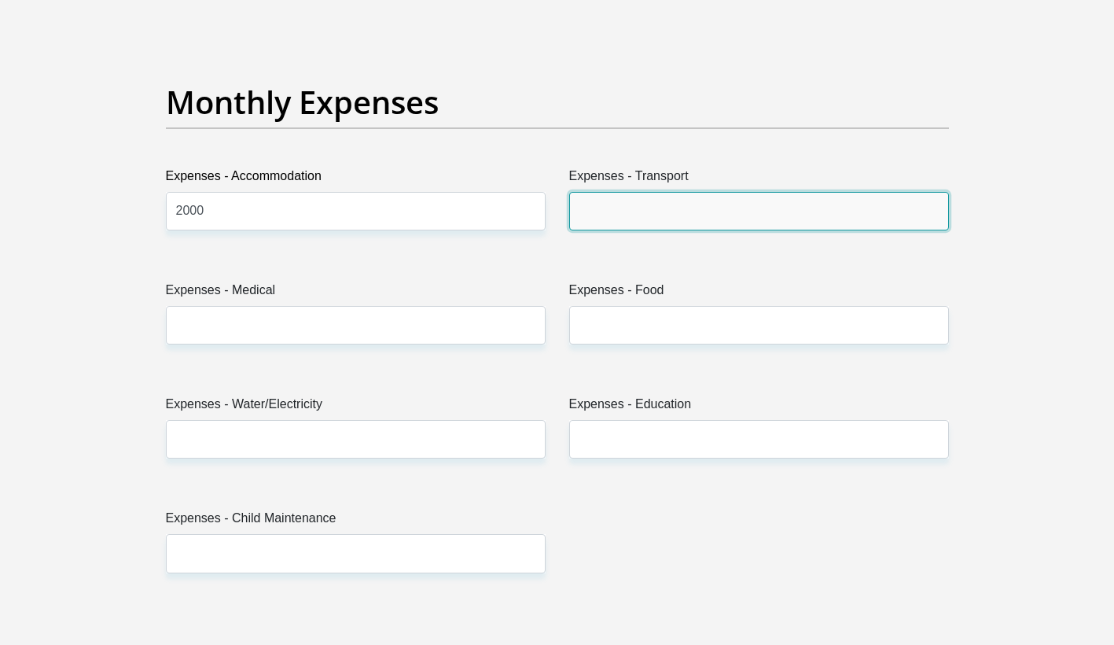
click at [632, 211] on input "Expenses - Transport" at bounding box center [759, 211] width 380 height 39
type input "1000"
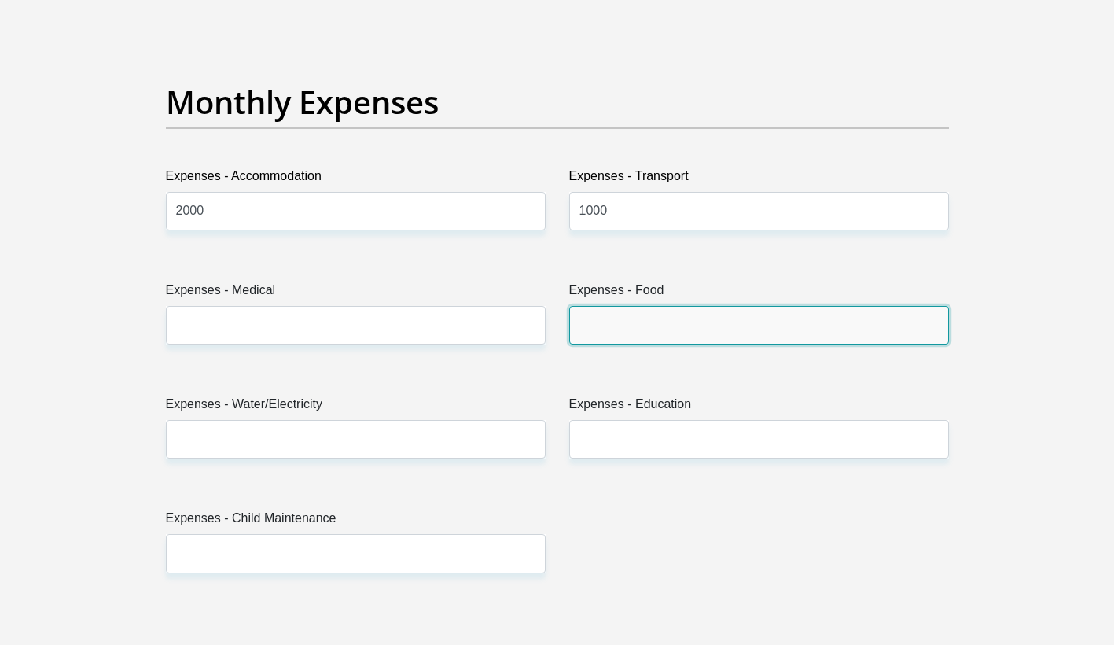
click at [603, 326] on input "Expenses - Food" at bounding box center [759, 325] width 380 height 39
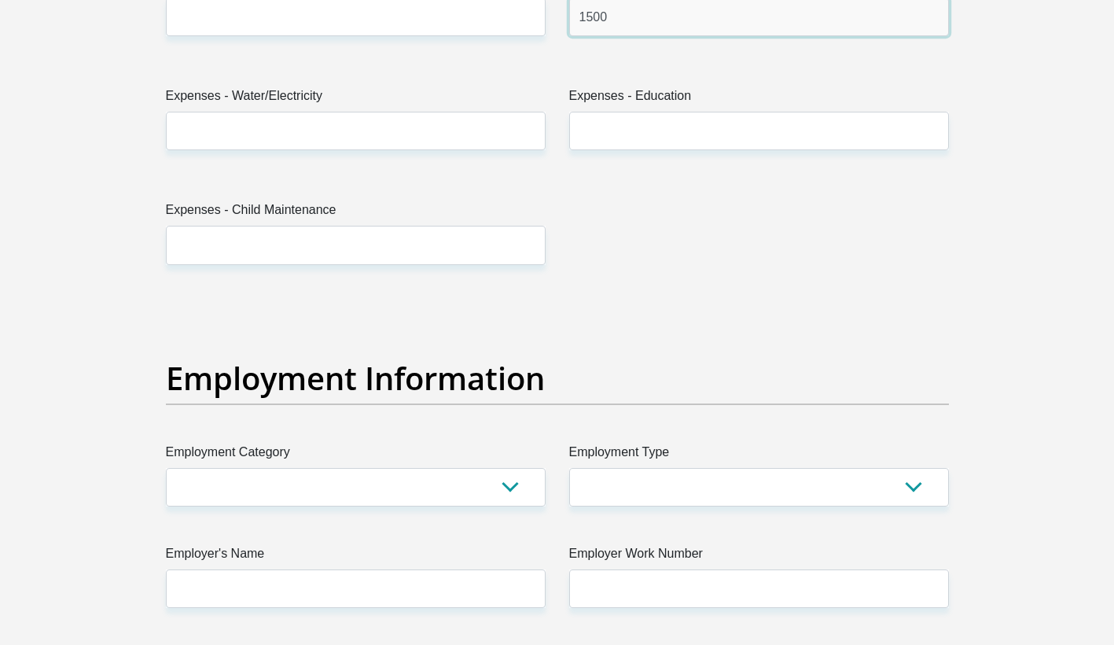
scroll to position [2594, 0]
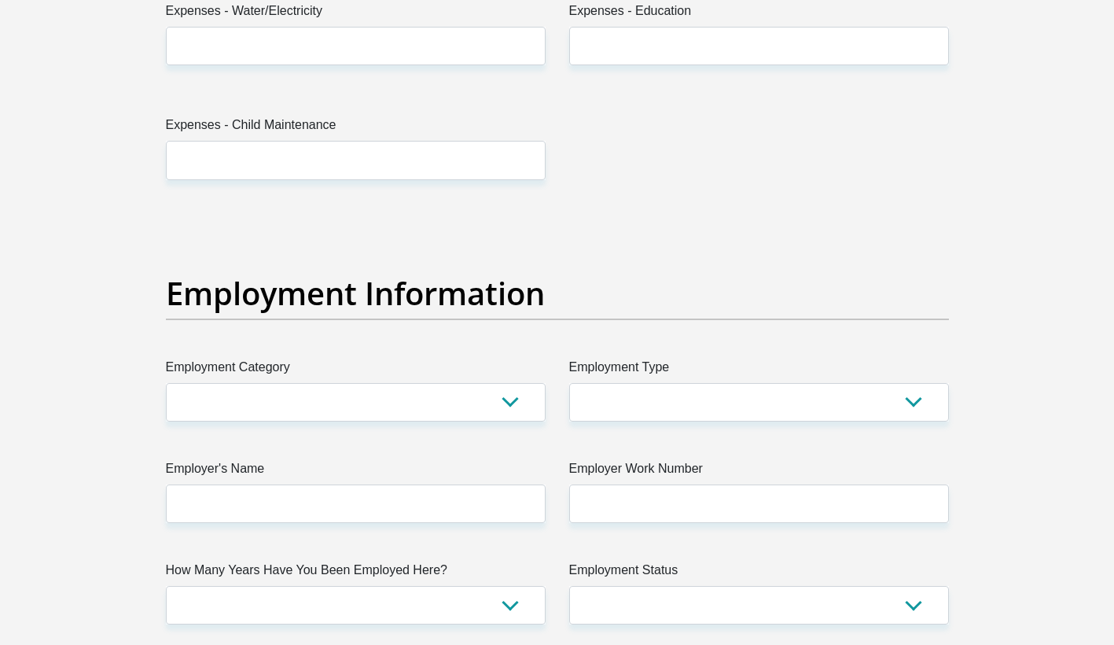
type input "1500"
click at [205, 171] on input "Expenses - Child Maintenance" at bounding box center [356, 160] width 380 height 39
type input "1500"
click at [269, 398] on select "AGRICULTURE ALCOHOL & TOBACCO CONSTRUCTION MATERIALS METALLURGY EQUIPMENT FOR R…" at bounding box center [356, 402] width 380 height 39
click at [300, 415] on select "AGRICULTURE ALCOHOL & TOBACCO CONSTRUCTION MATERIALS METALLURGY EQUIPMENT FOR R…" at bounding box center [356, 402] width 380 height 39
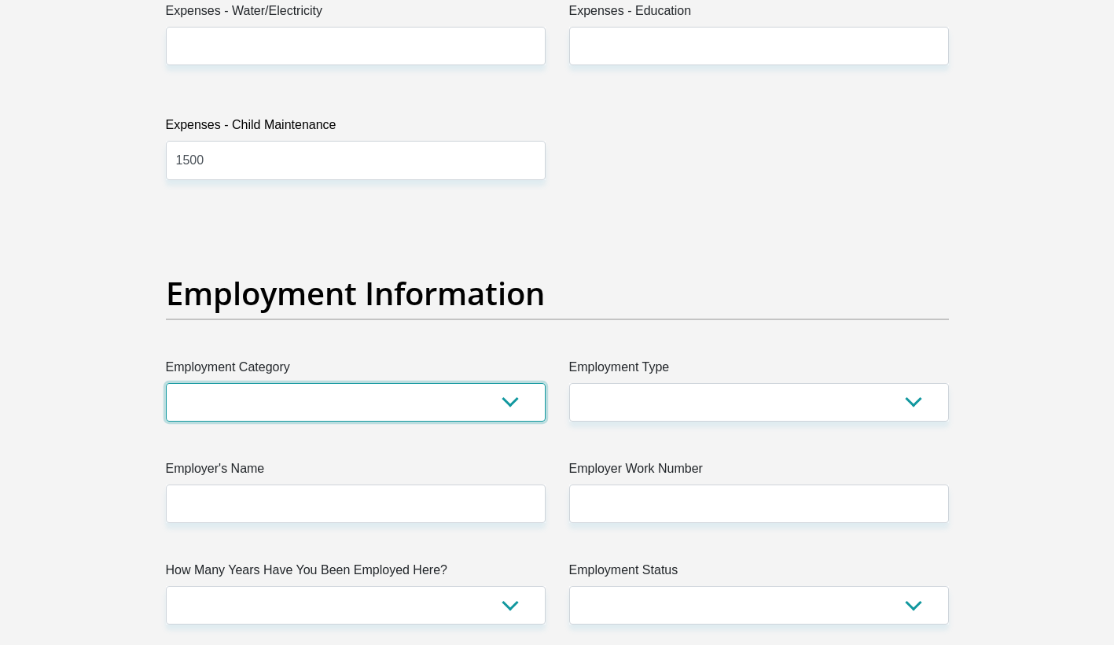
click at [299, 406] on select "AGRICULTURE ALCOHOL & TOBACCO CONSTRUCTION MATERIALS METALLURGY EQUIPMENT FOR R…" at bounding box center [356, 402] width 380 height 39
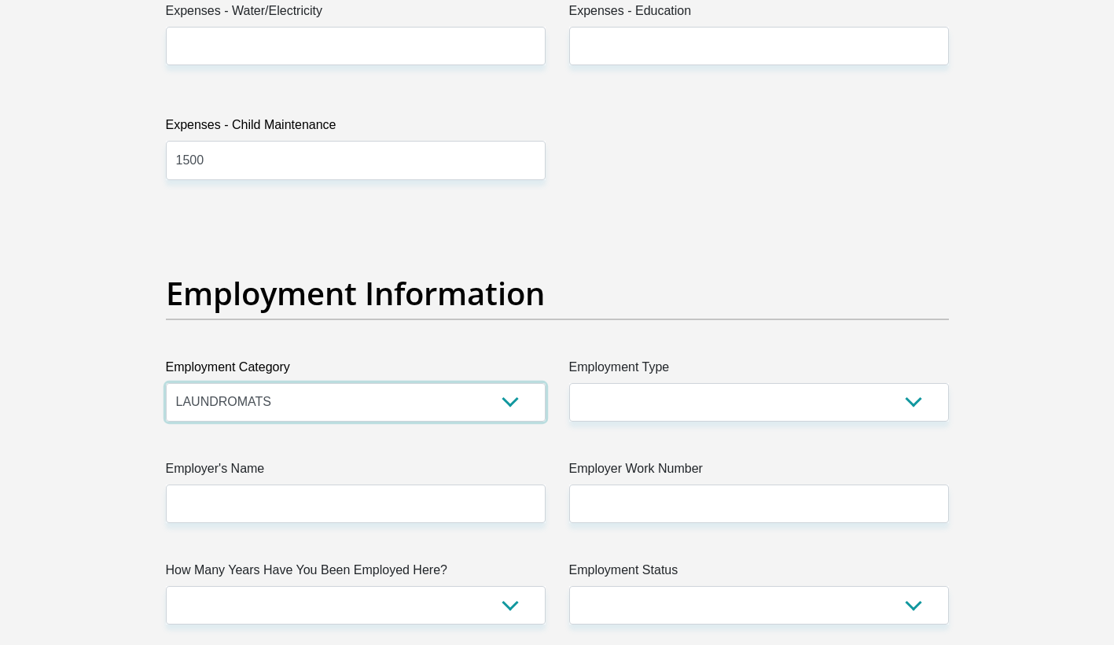
click at [299, 406] on select "AGRICULTURE ALCOHOL & TOBACCO CONSTRUCTION MATERIALS METALLURGY EQUIPMENT FOR R…" at bounding box center [356, 402] width 380 height 39
select select "12"
click at [166, 383] on select "AGRICULTURE ALCOHOL & TOBACCO CONSTRUCTION MATERIALS METALLURGY EQUIPMENT FOR R…" at bounding box center [356, 402] width 380 height 39
click at [508, 400] on select "AGRICULTURE ALCOHOL & TOBACCO CONSTRUCTION MATERIALS METALLURGY EQUIPMENT FOR R…" at bounding box center [356, 402] width 380 height 39
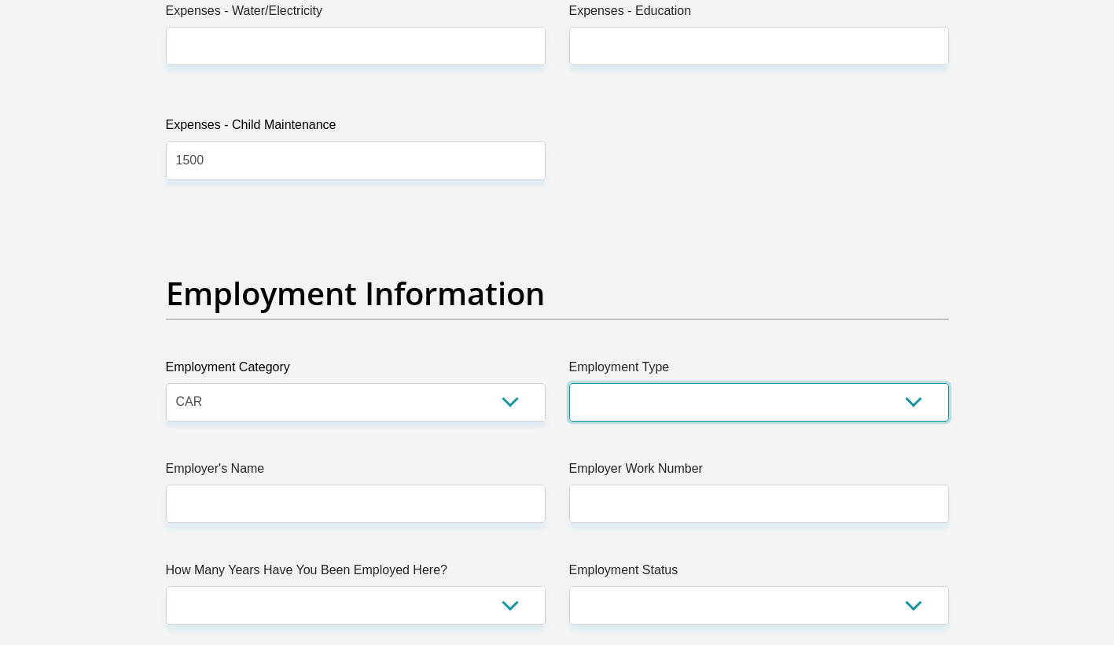
click at [642, 406] on select "College/Lecturer Craft Seller Creative Driver Executive Farmer Forces - Non Com…" at bounding box center [759, 402] width 380 height 39
select select "Self-Employed"
click at [569, 383] on select "College/Lecturer Craft Seller Creative Driver Executive Farmer Forces - Non Com…" at bounding box center [759, 402] width 380 height 39
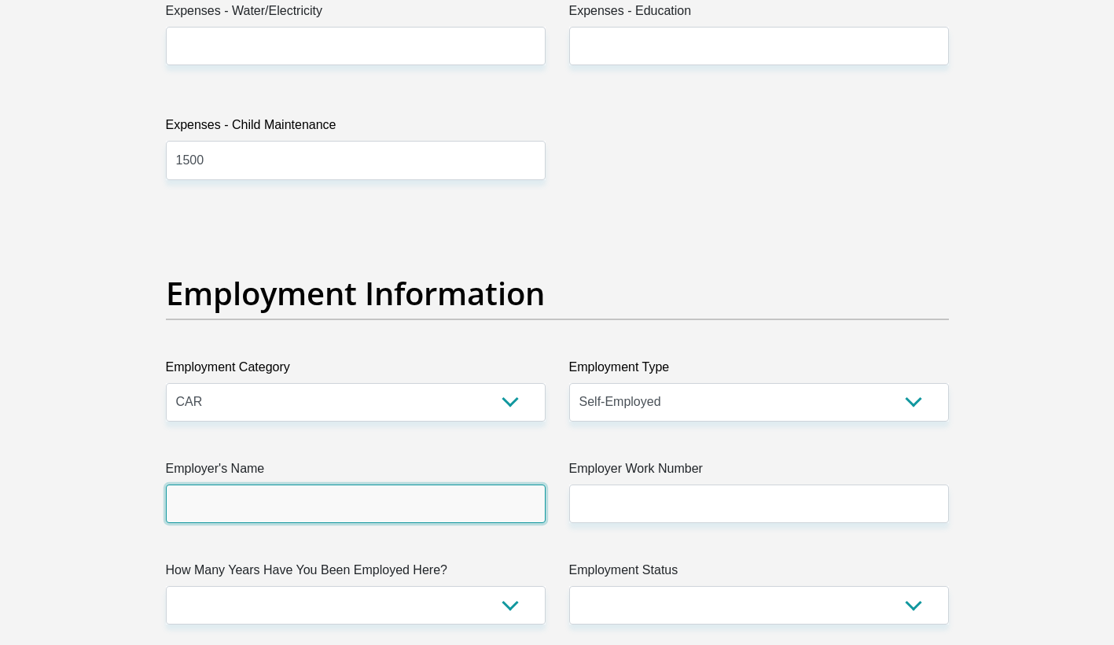
click at [266, 509] on input "Employer's Name" at bounding box center [356, 503] width 380 height 39
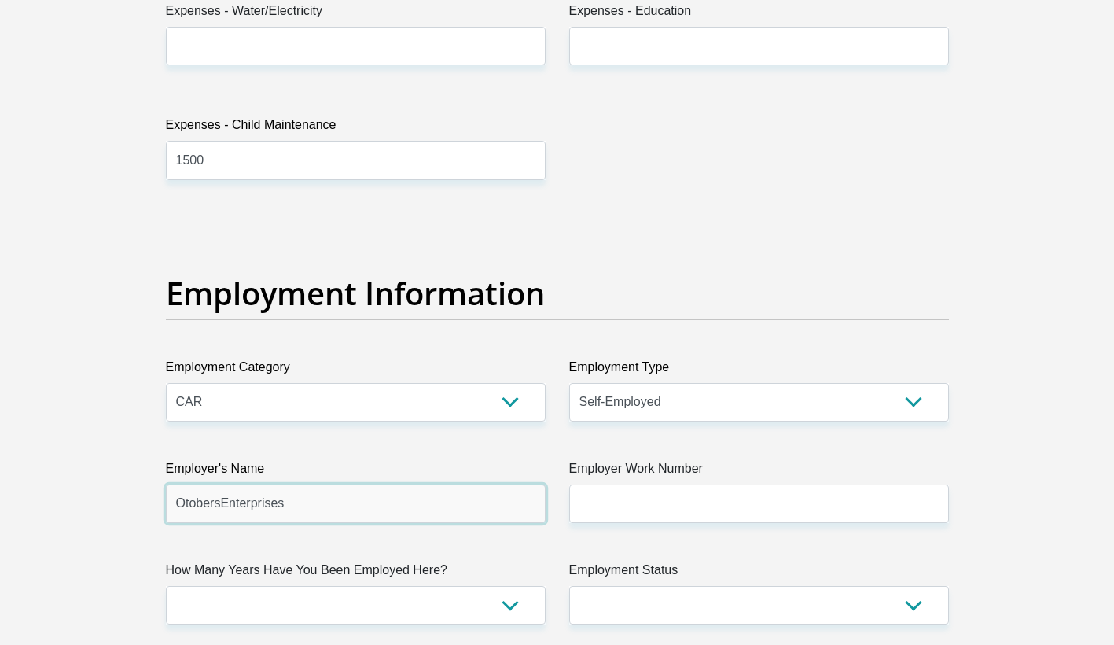
type input "OtobersEnterprises"
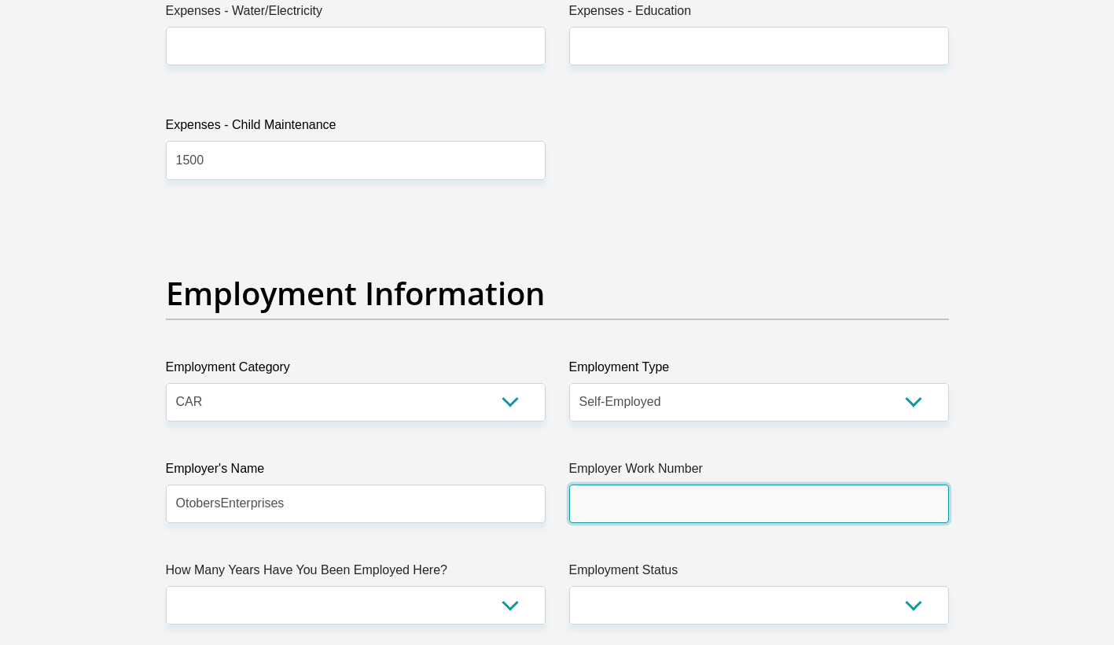
click at [615, 509] on input "Employer Work Number" at bounding box center [759, 503] width 380 height 39
type input "0714538517"
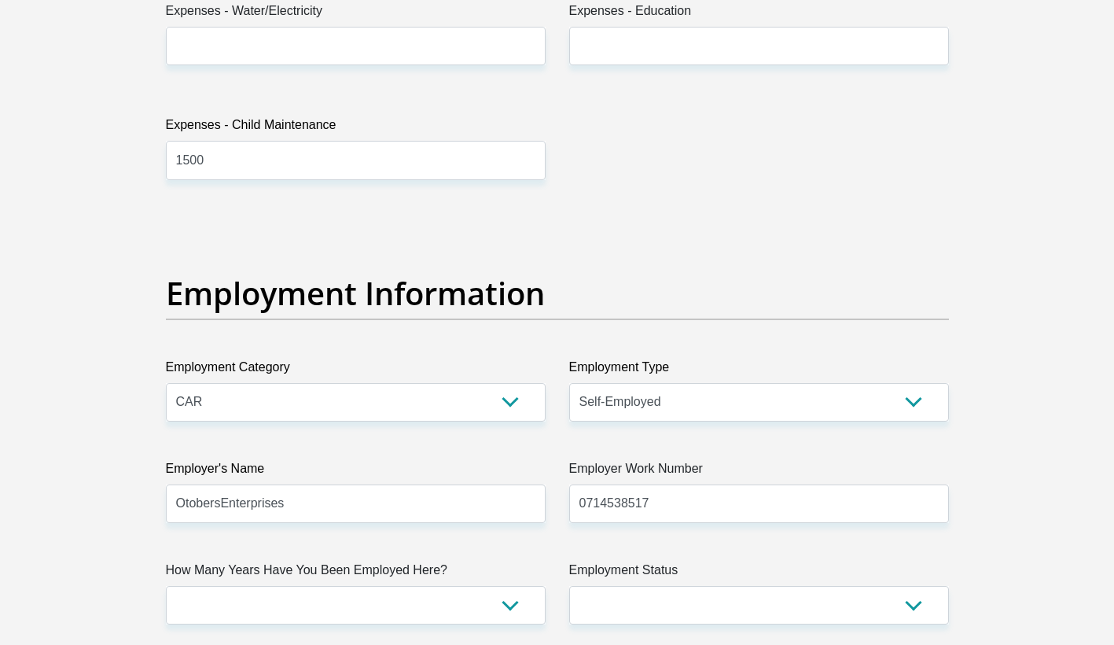
type input "bronwynne"
type input "october"
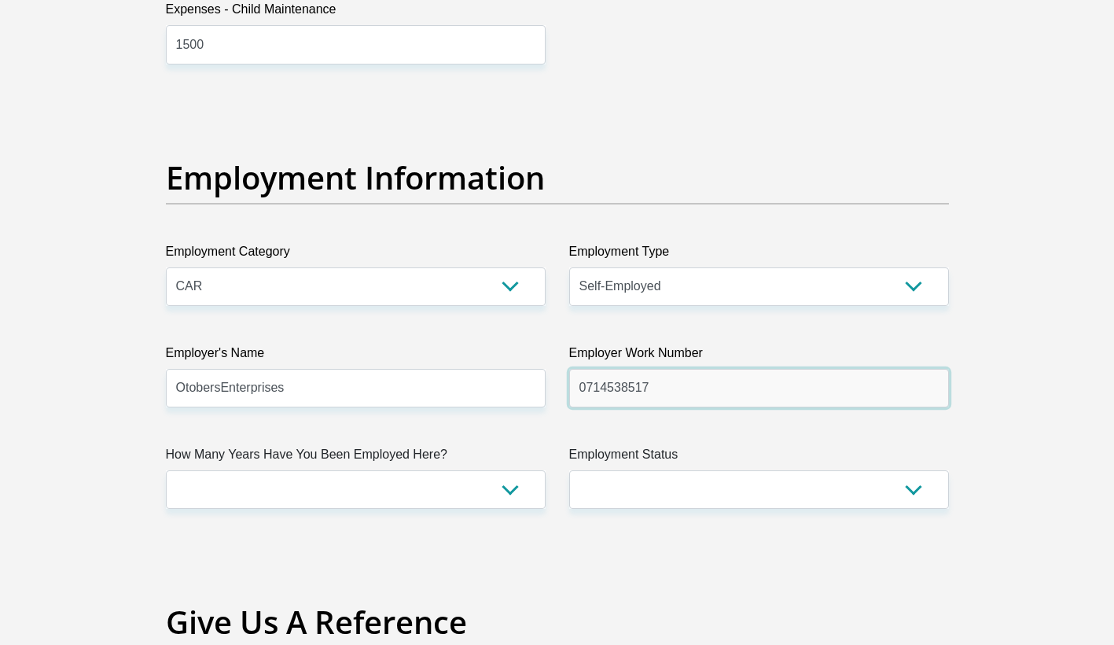
scroll to position [2830, 0]
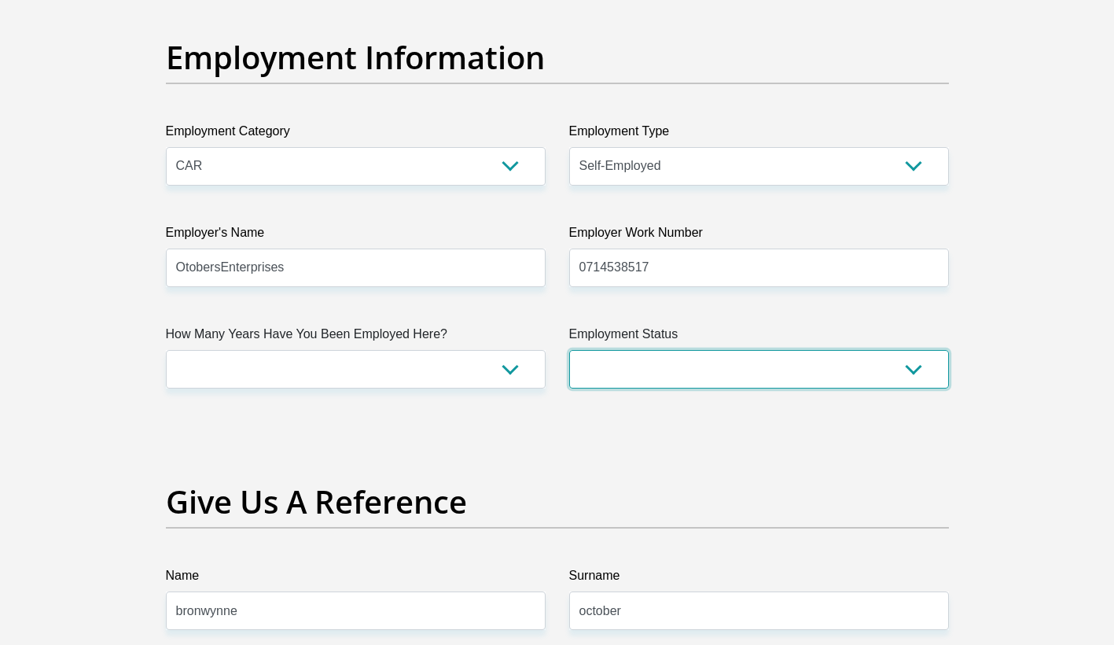
click at [635, 373] on select "Permanent/Full-time Part-time/Casual [DEMOGRAPHIC_DATA] Worker Self-Employed Ho…" at bounding box center [759, 369] width 380 height 39
select select "4"
click at [569, 350] on select "Permanent/Full-time Part-time/Casual [DEMOGRAPHIC_DATA] Worker Self-Employed Ho…" at bounding box center [759, 369] width 380 height 39
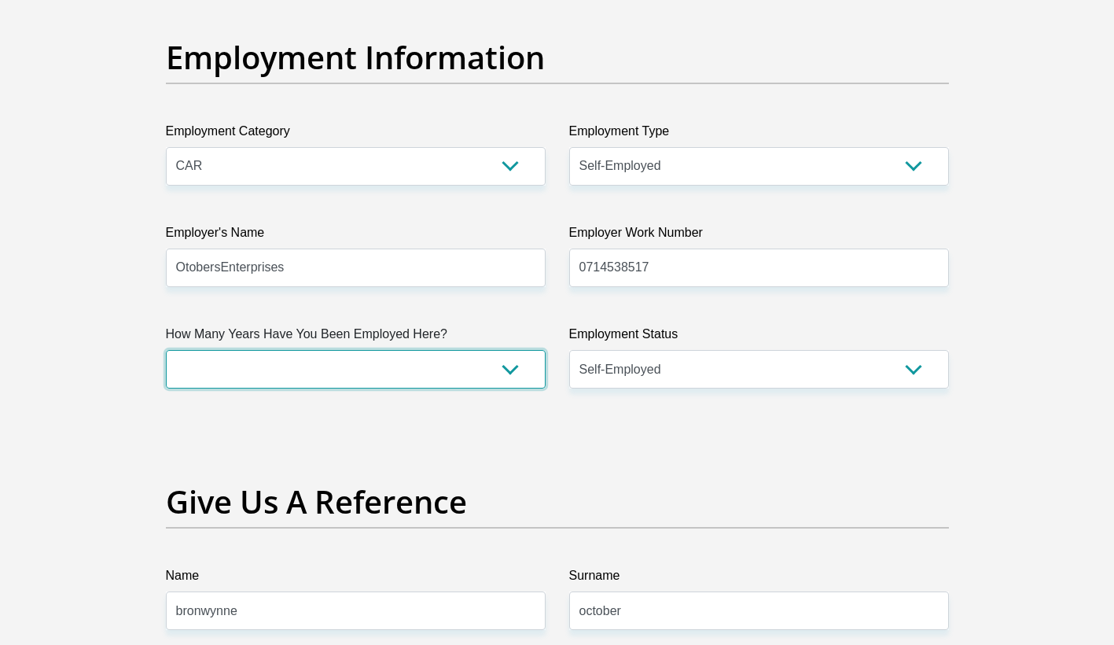
click at [512, 370] on select "less than 1 year 1-3 years 3-5 years 5+ years" at bounding box center [356, 369] width 380 height 39
select select "60"
click at [166, 350] on select "less than 1 year 1-3 years 3-5 years 5+ years" at bounding box center [356, 369] width 380 height 39
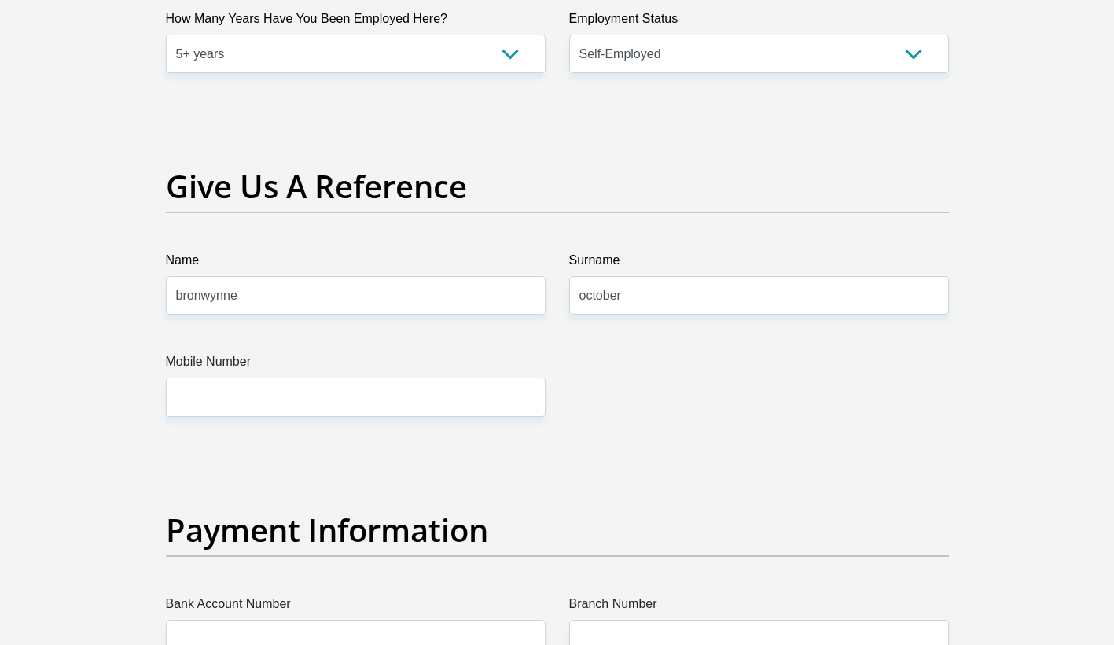
scroll to position [3144, 0]
